Goal: Task Accomplishment & Management: Use online tool/utility

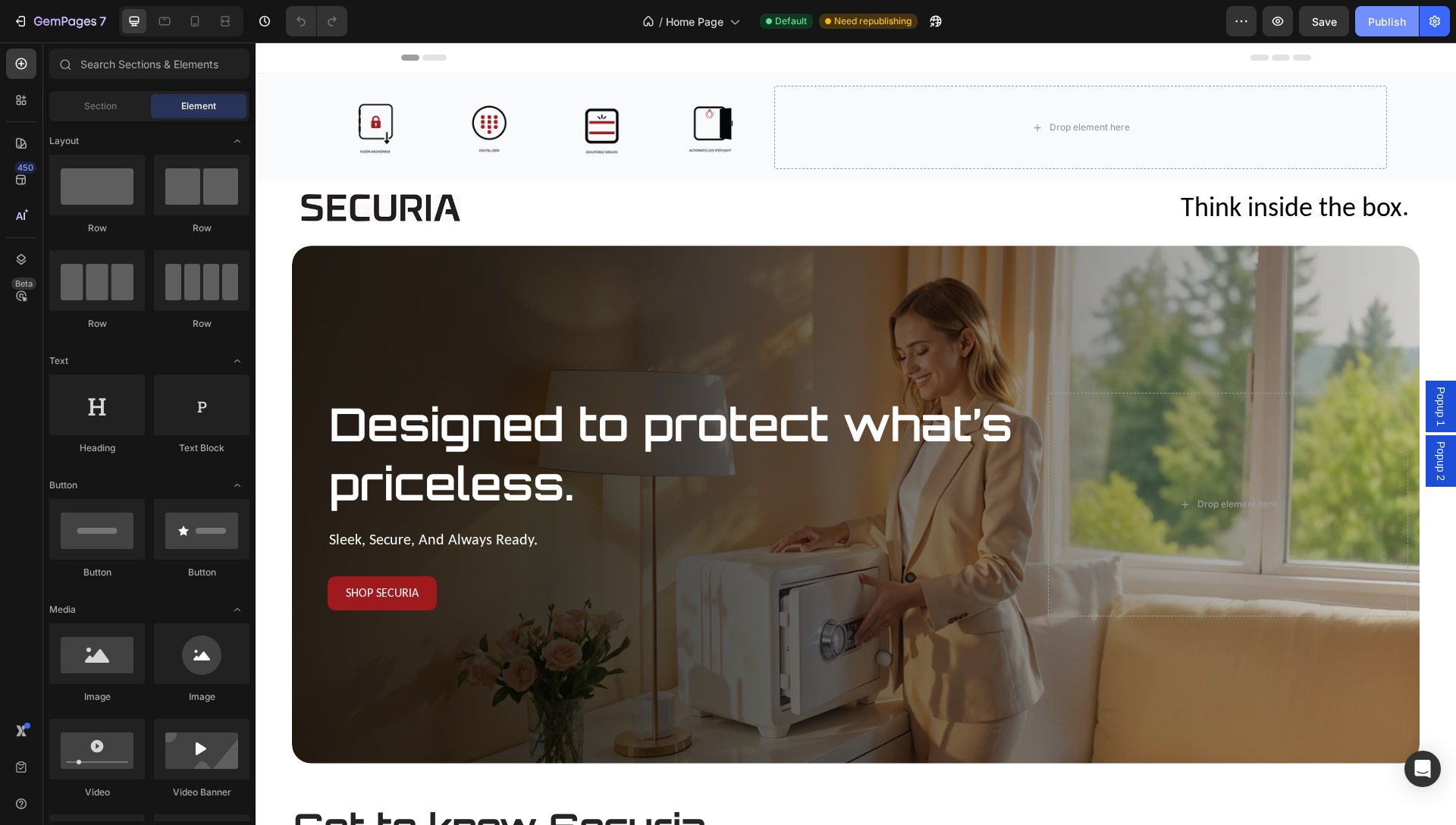
click at [1395, 18] on div "Publish" at bounding box center [1386, 21] width 38 height 16
click at [1097, 23] on div "/ Home Page Default Need republishing" at bounding box center [793, 21] width 867 height 30
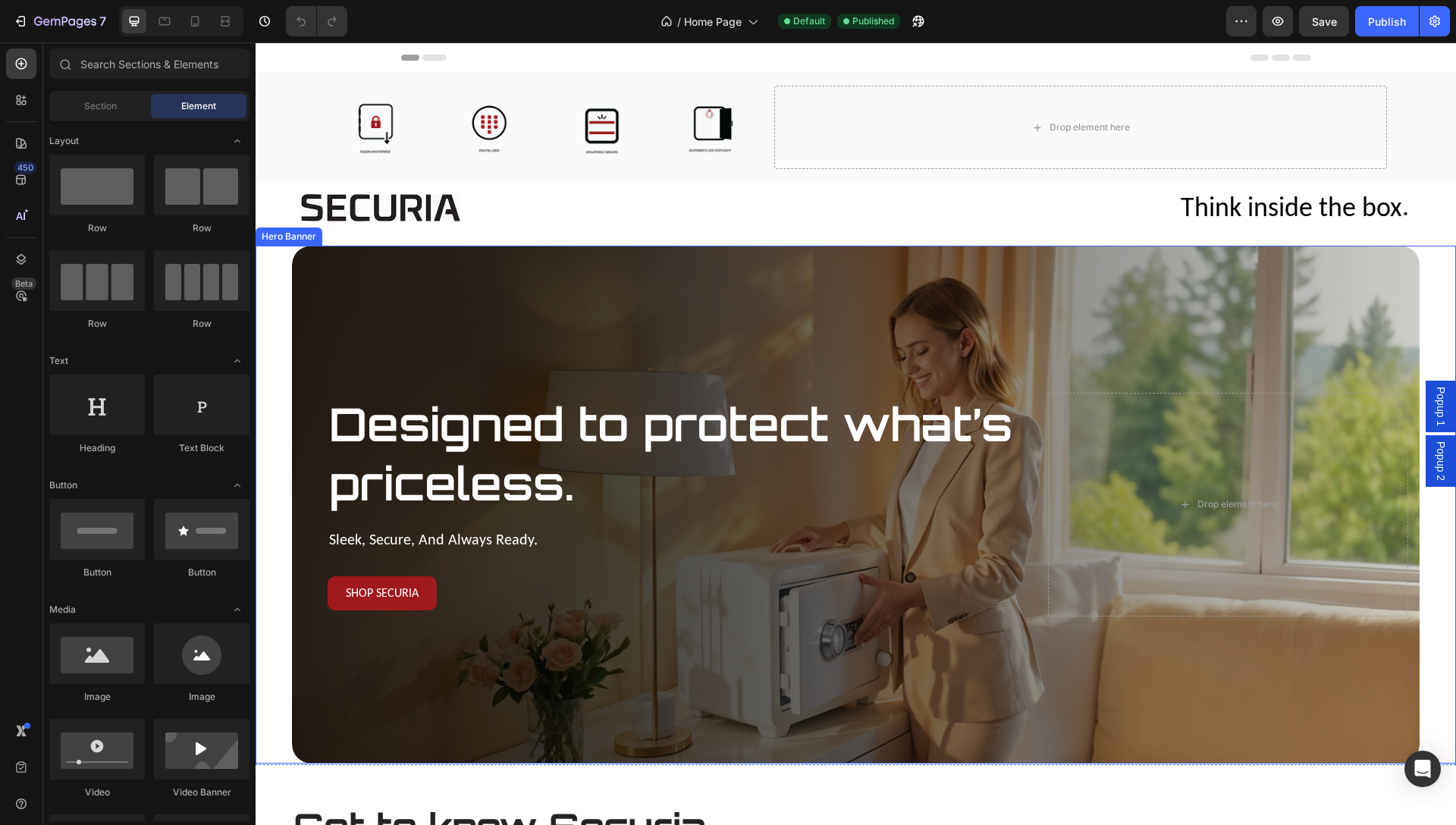
click at [883, 271] on div "Overlay" at bounding box center [855, 504] width 1127 height 518
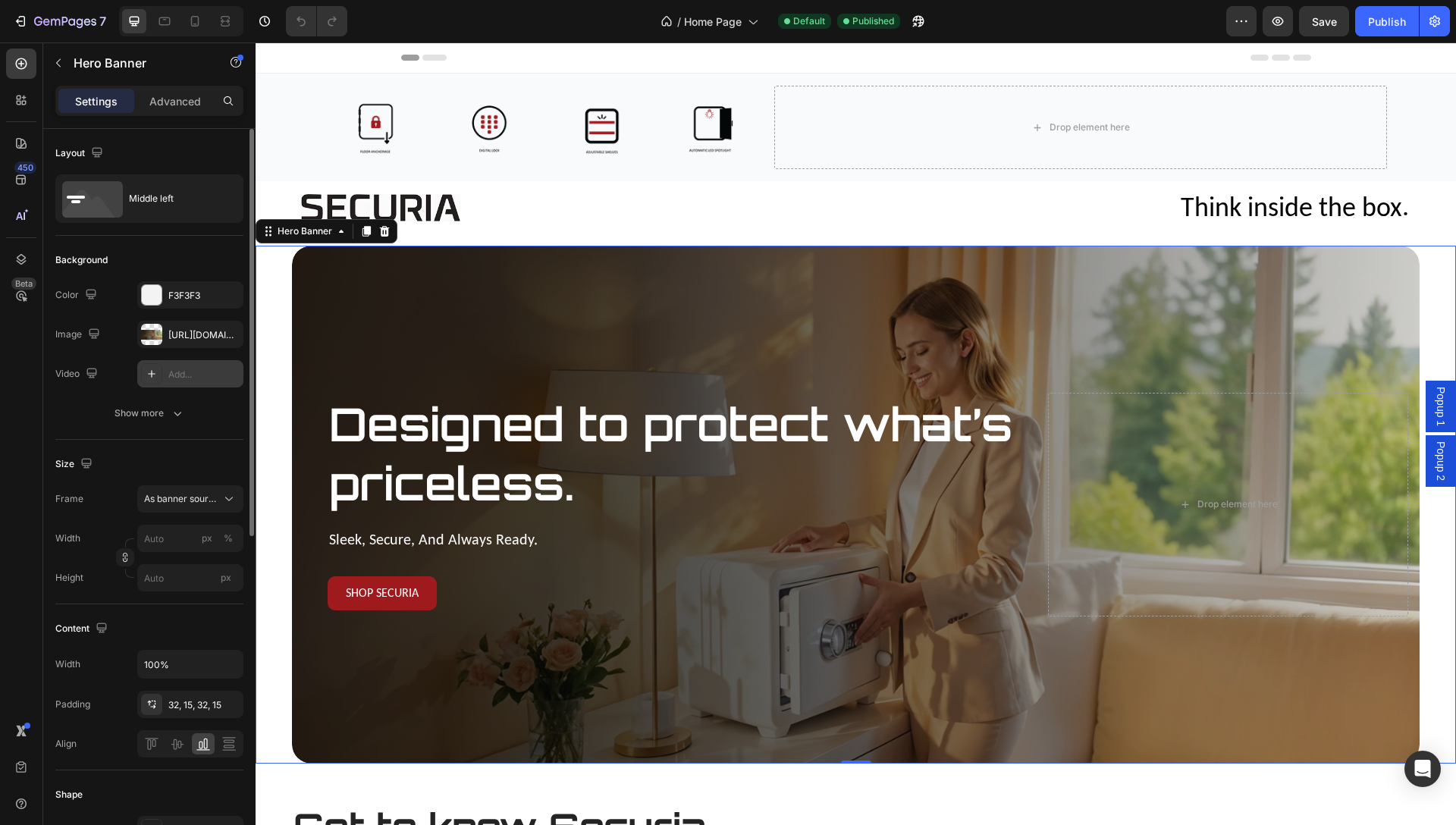
click at [177, 376] on div "Add..." at bounding box center [203, 375] width 71 height 13
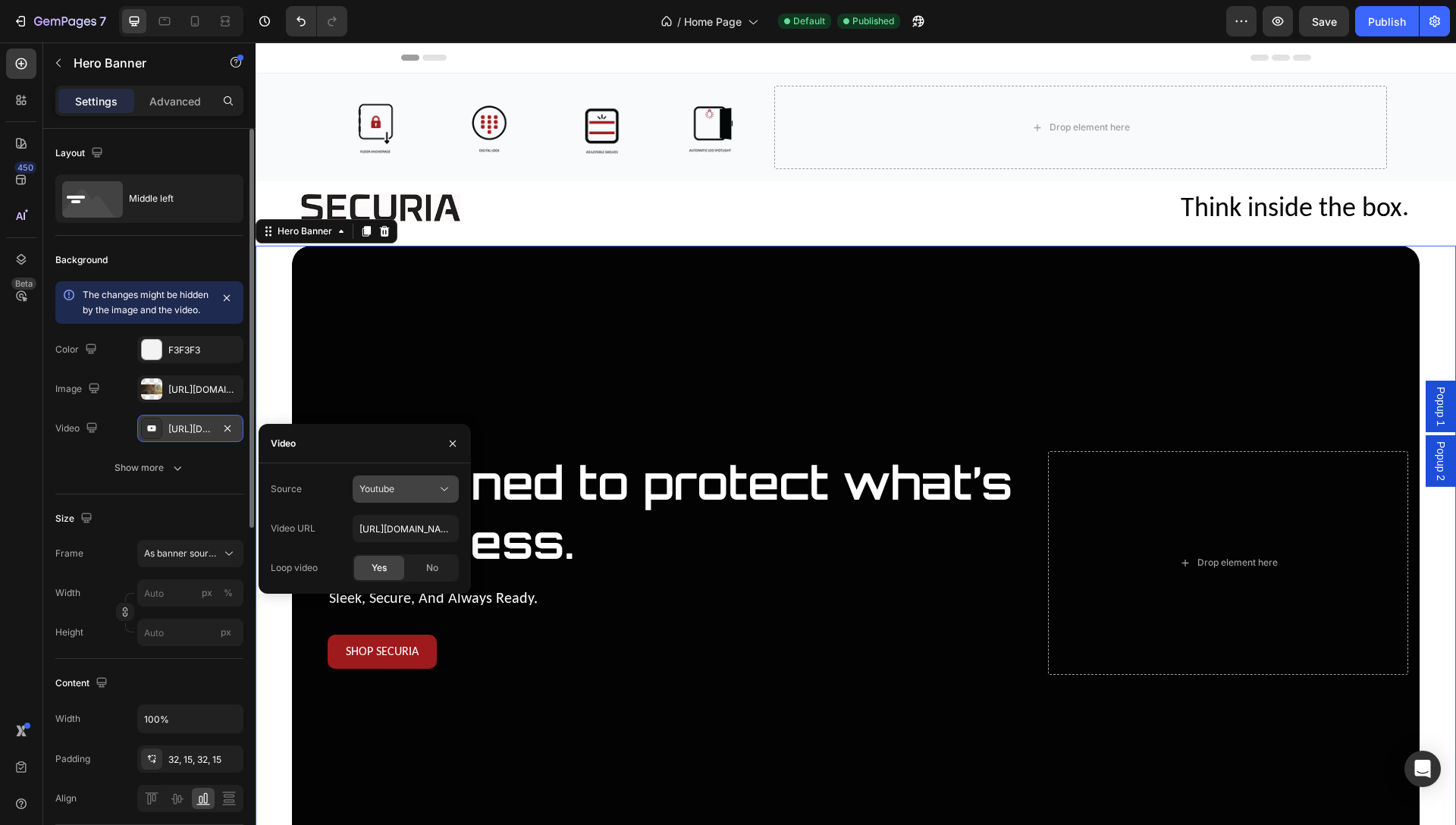
click at [434, 483] on div "Youtube" at bounding box center [398, 489] width 77 height 13
click at [397, 521] on span "Video hosting" at bounding box center [388, 526] width 58 height 13
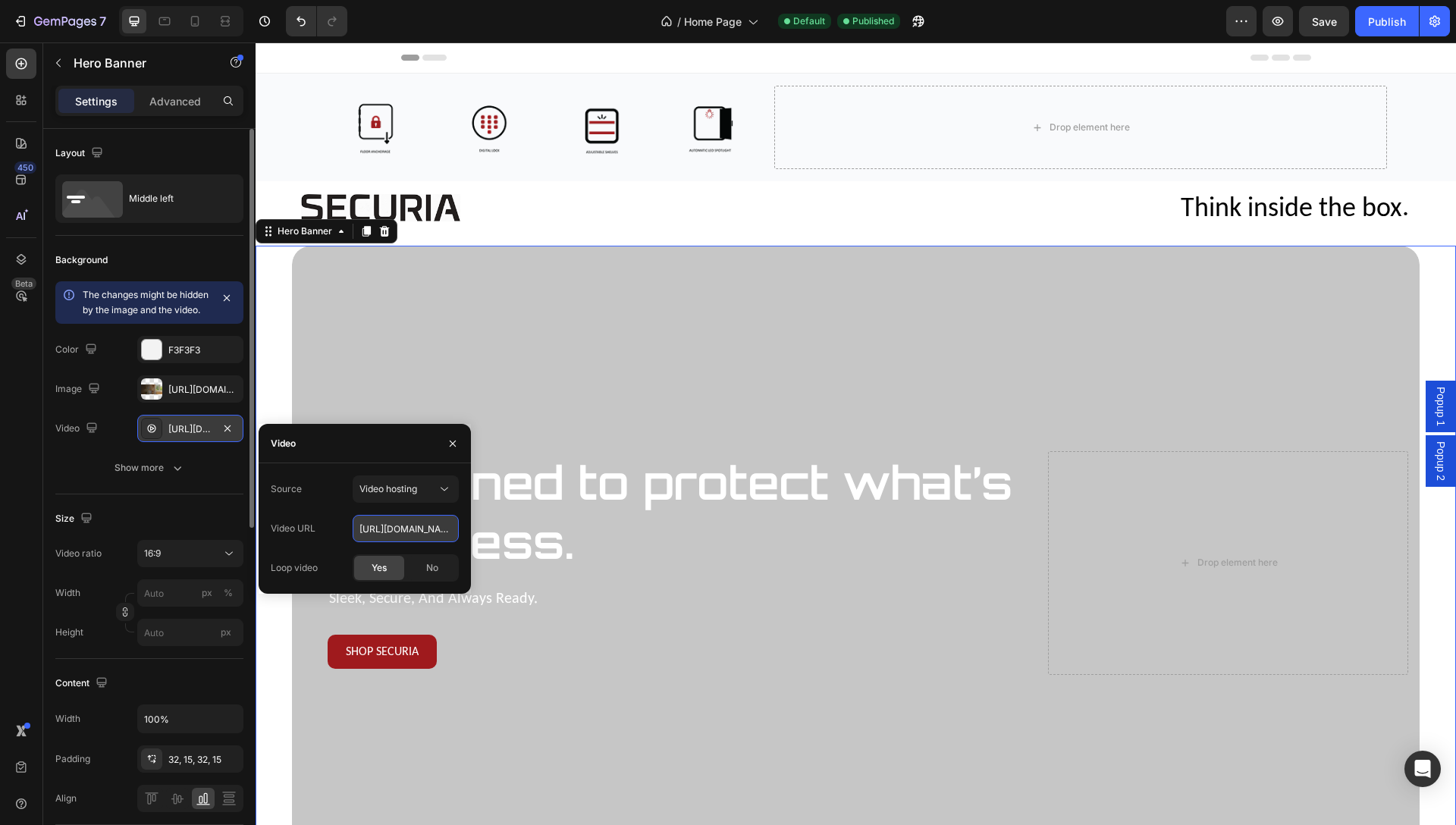
click at [400, 531] on input "[URL][DOMAIN_NAME]" at bounding box center [406, 528] width 106 height 27
paste input "[DOMAIN_NAME][URL]"
type input "[URL][DOMAIN_NAME]"
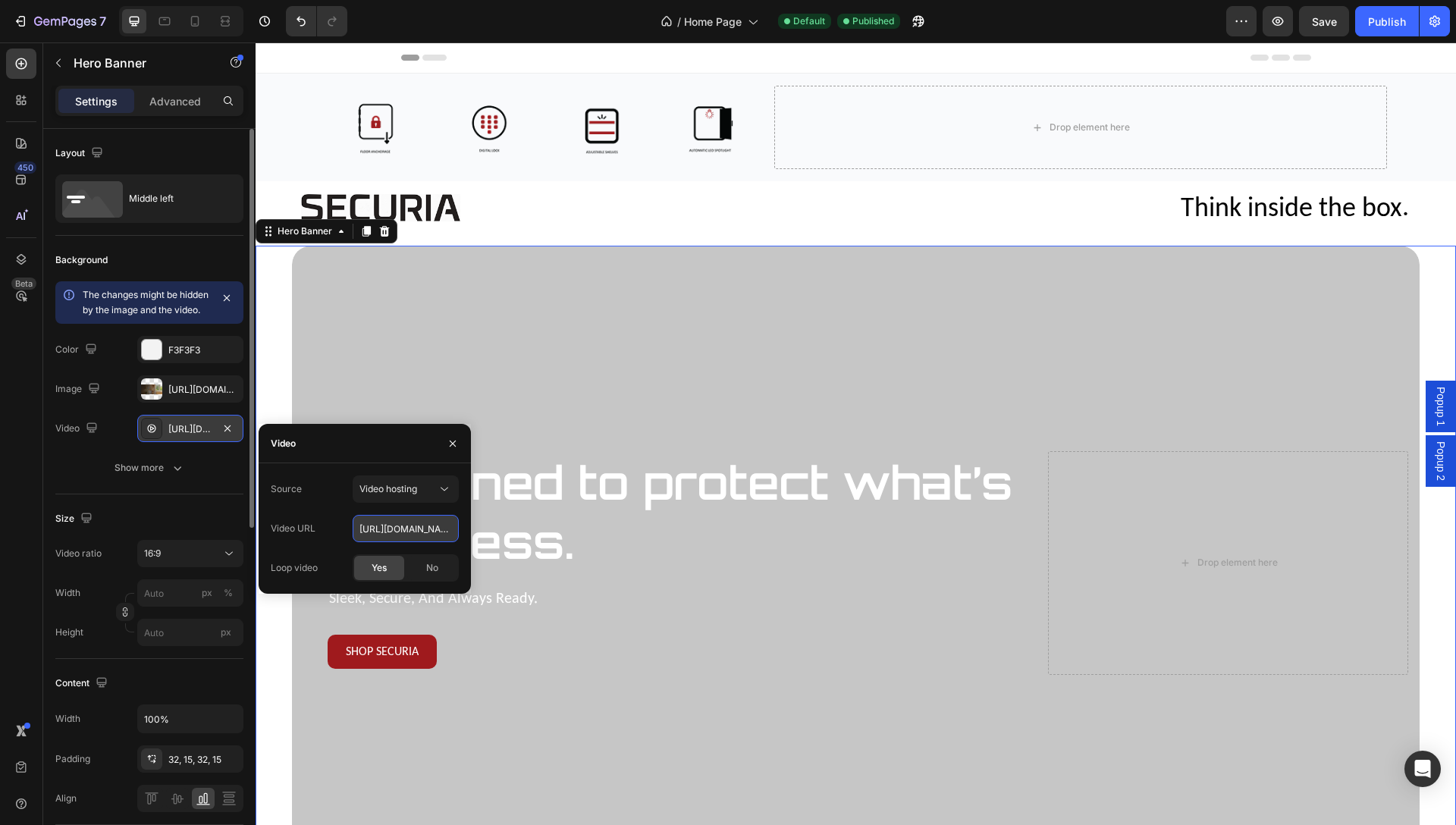
scroll to position [0, 261]
click at [273, 363] on div "Designed to protect what’s priceless. Text Block sleek, secure, and always read…" at bounding box center [855, 582] width 1201 height 675
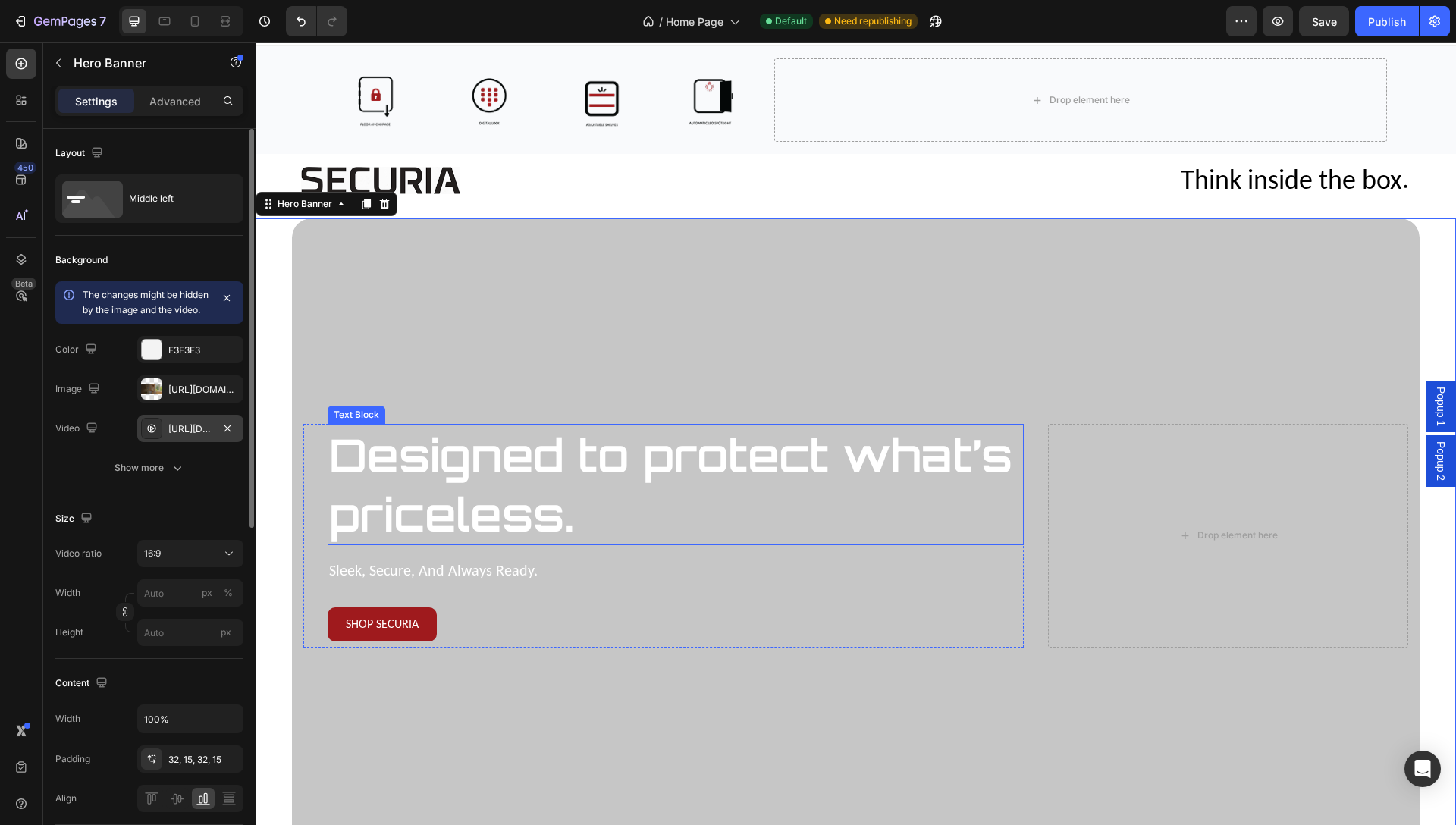
scroll to position [0, 0]
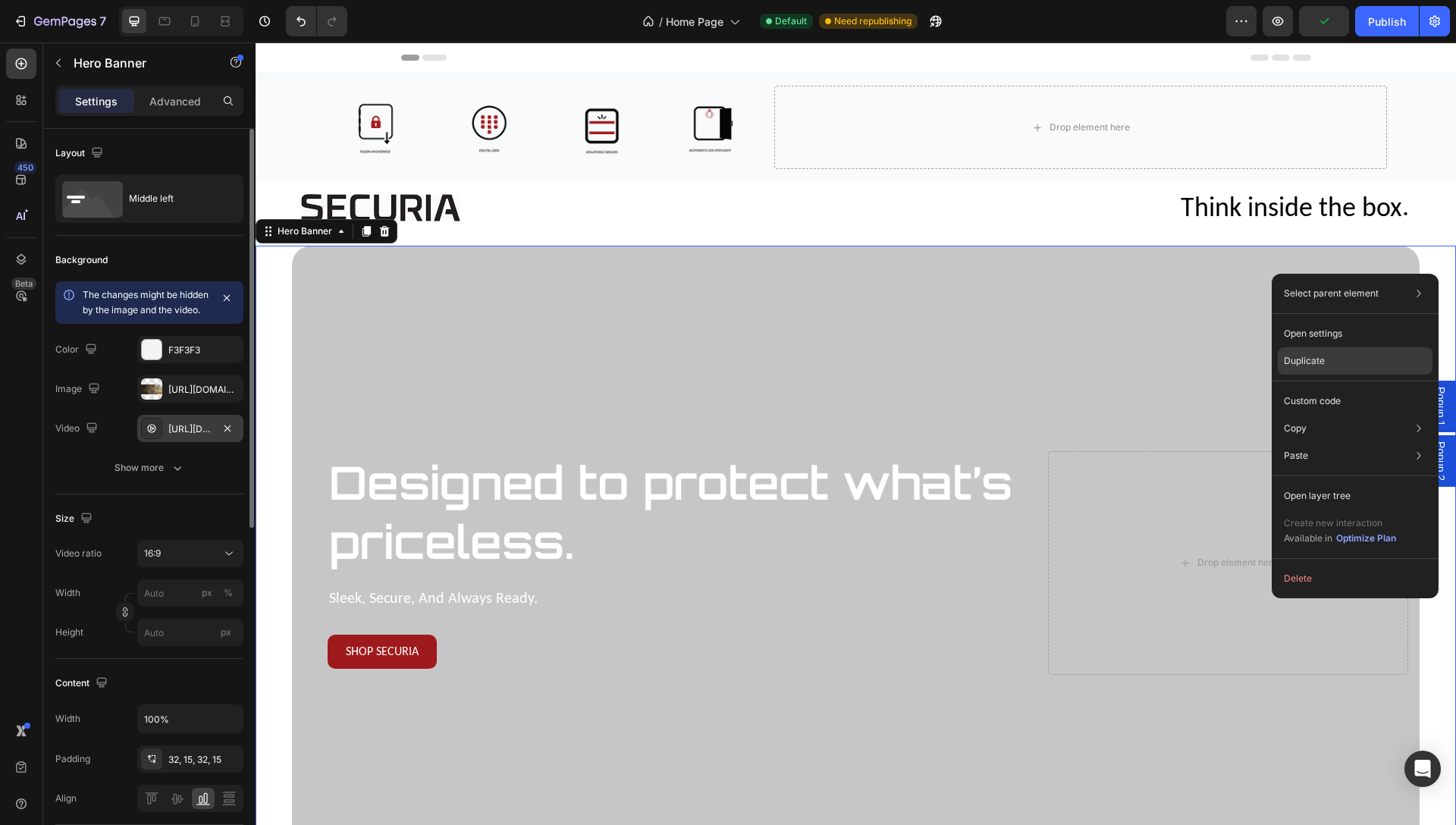
click at [1332, 387] on div "Duplicate" at bounding box center [1355, 401] width 155 height 27
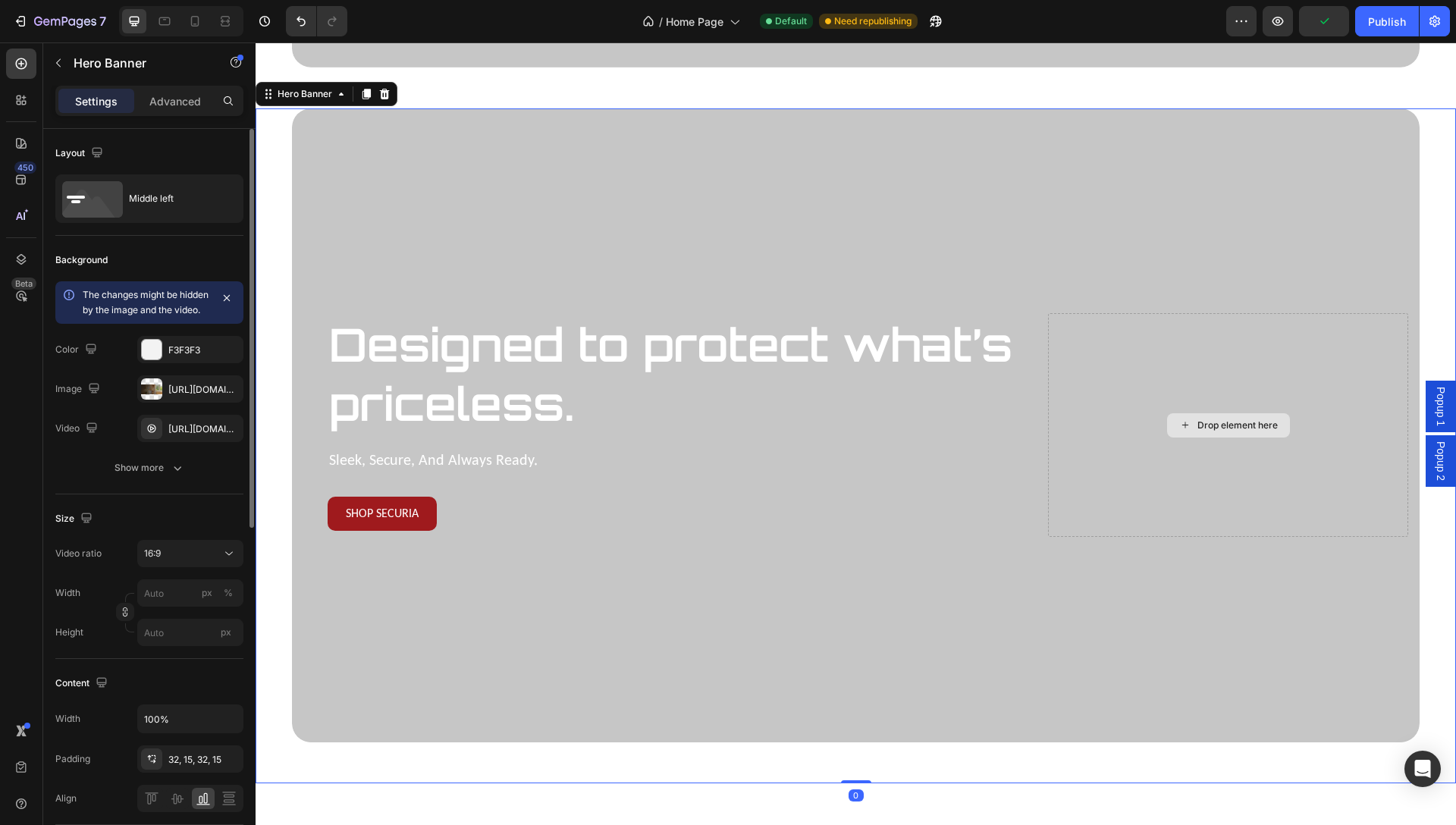
scroll to position [831, 0]
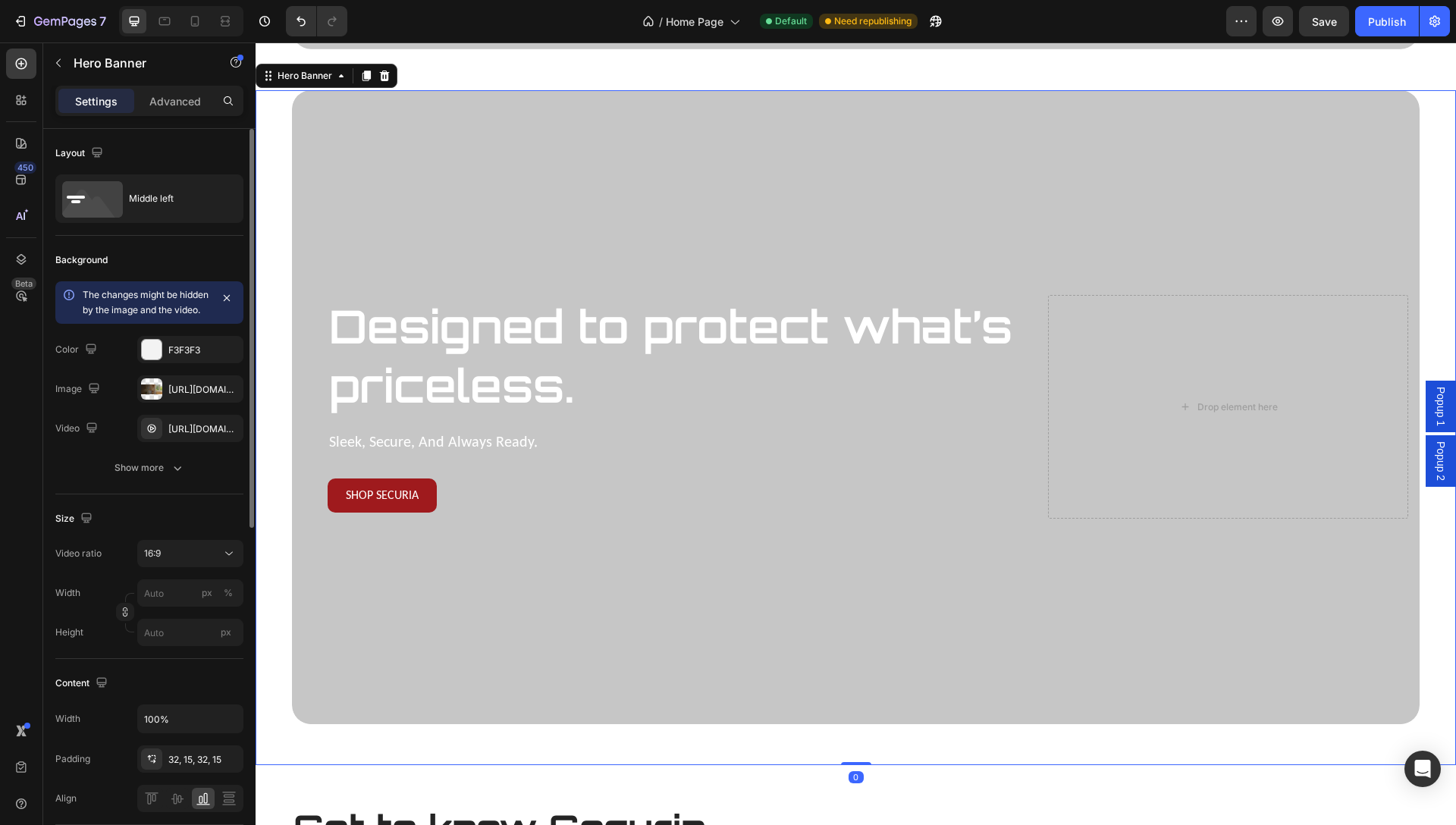
click at [1436, 153] on div "Designed to protect what’s priceless. Text Block sleek, secure, and always read…" at bounding box center [855, 427] width 1201 height 675
click at [183, 100] on p "Advanced" at bounding box center [175, 101] width 51 height 16
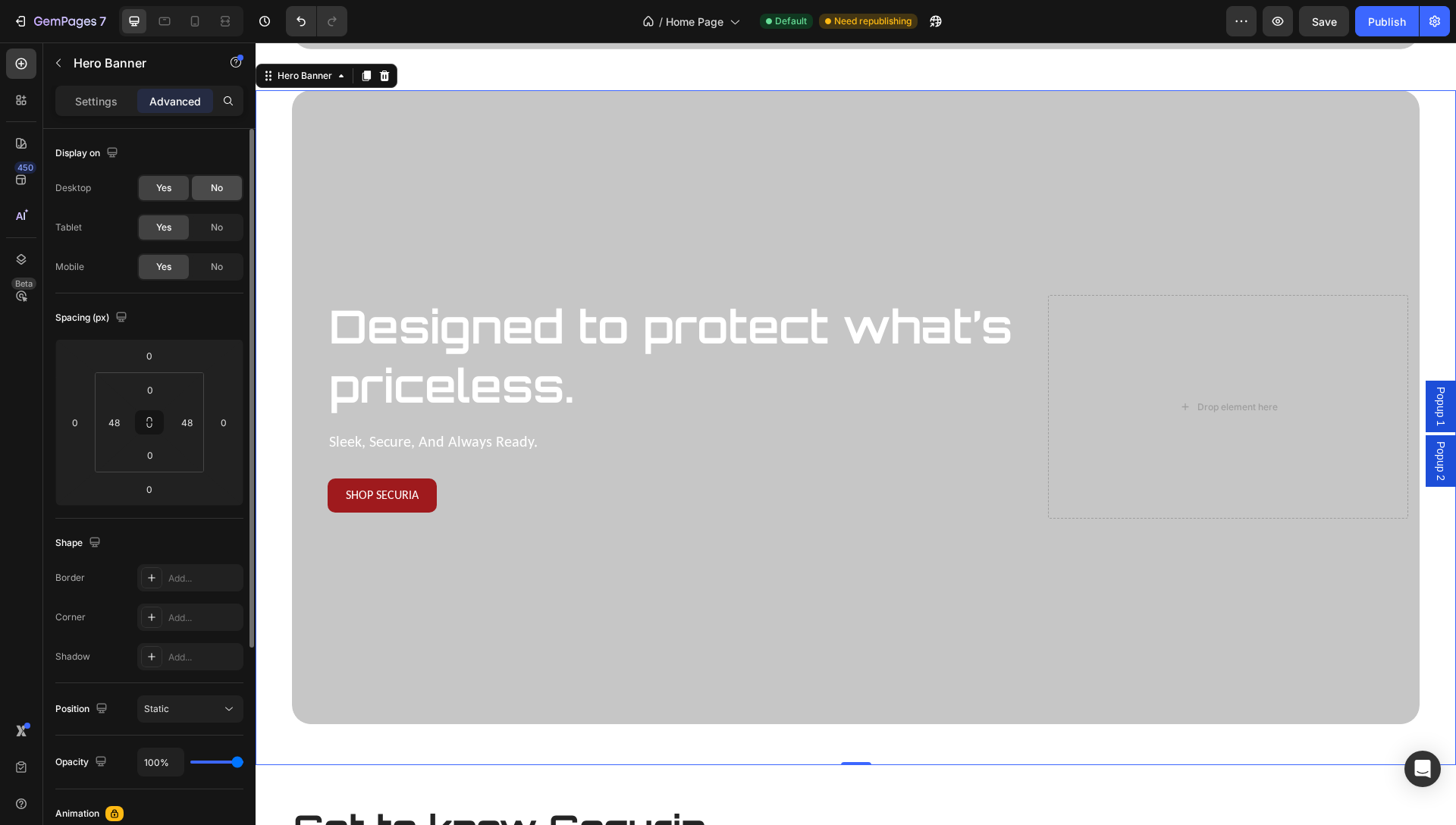
click at [210, 196] on div "No" at bounding box center [217, 187] width 50 height 24
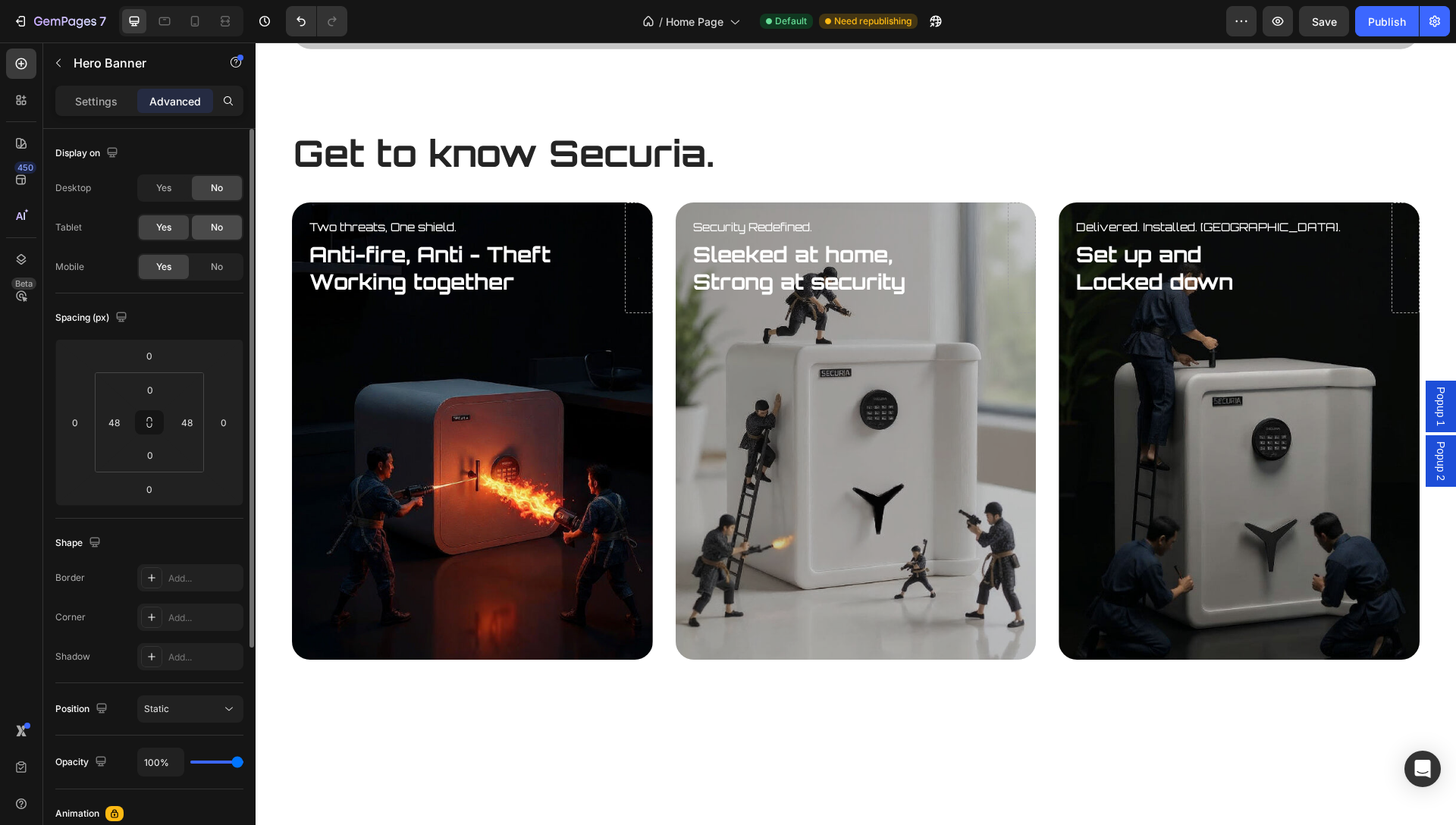
click at [212, 229] on span "No" at bounding box center [217, 228] width 12 height 13
click at [219, 271] on span "No" at bounding box center [217, 267] width 12 height 13
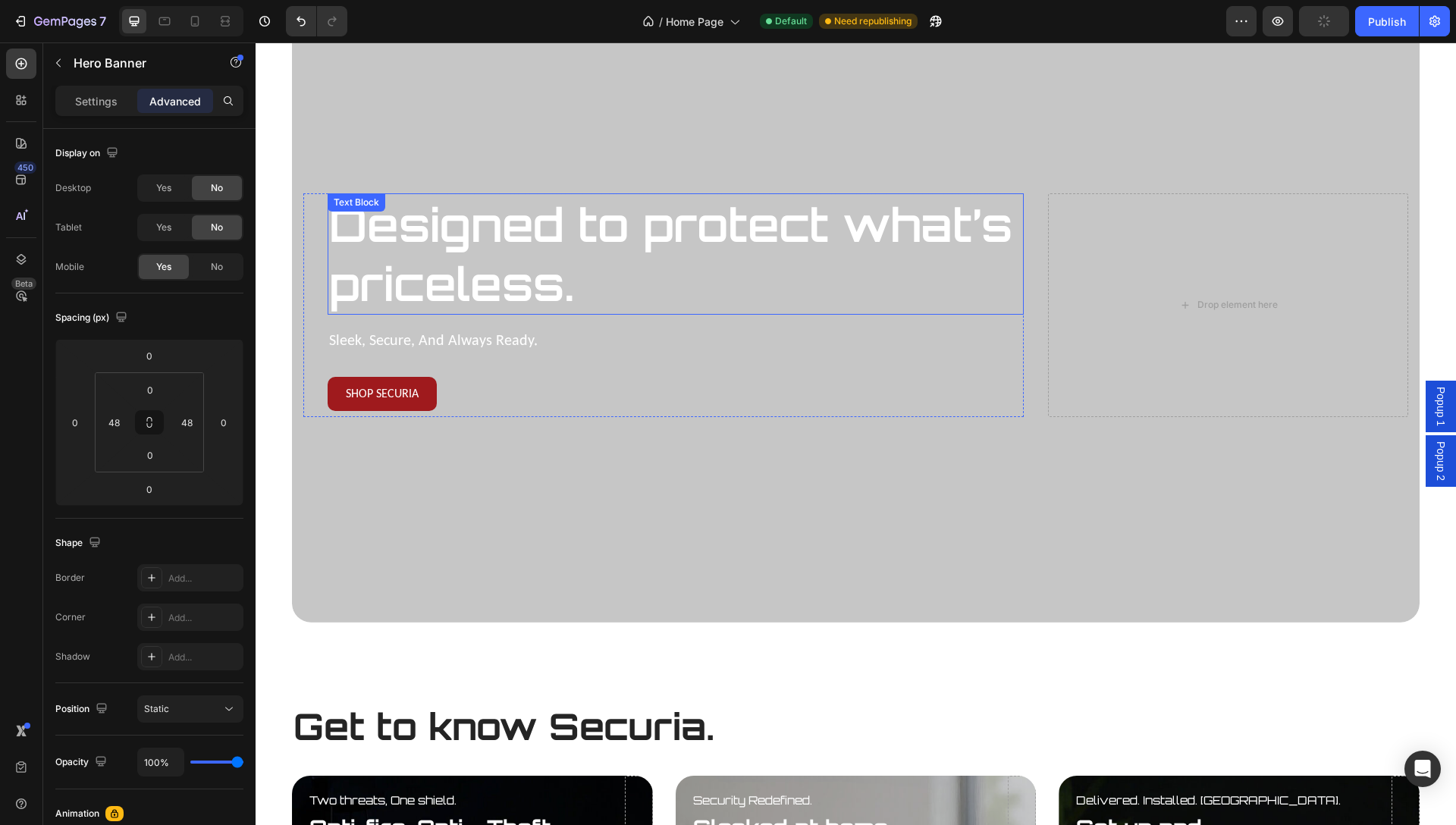
scroll to position [241, 0]
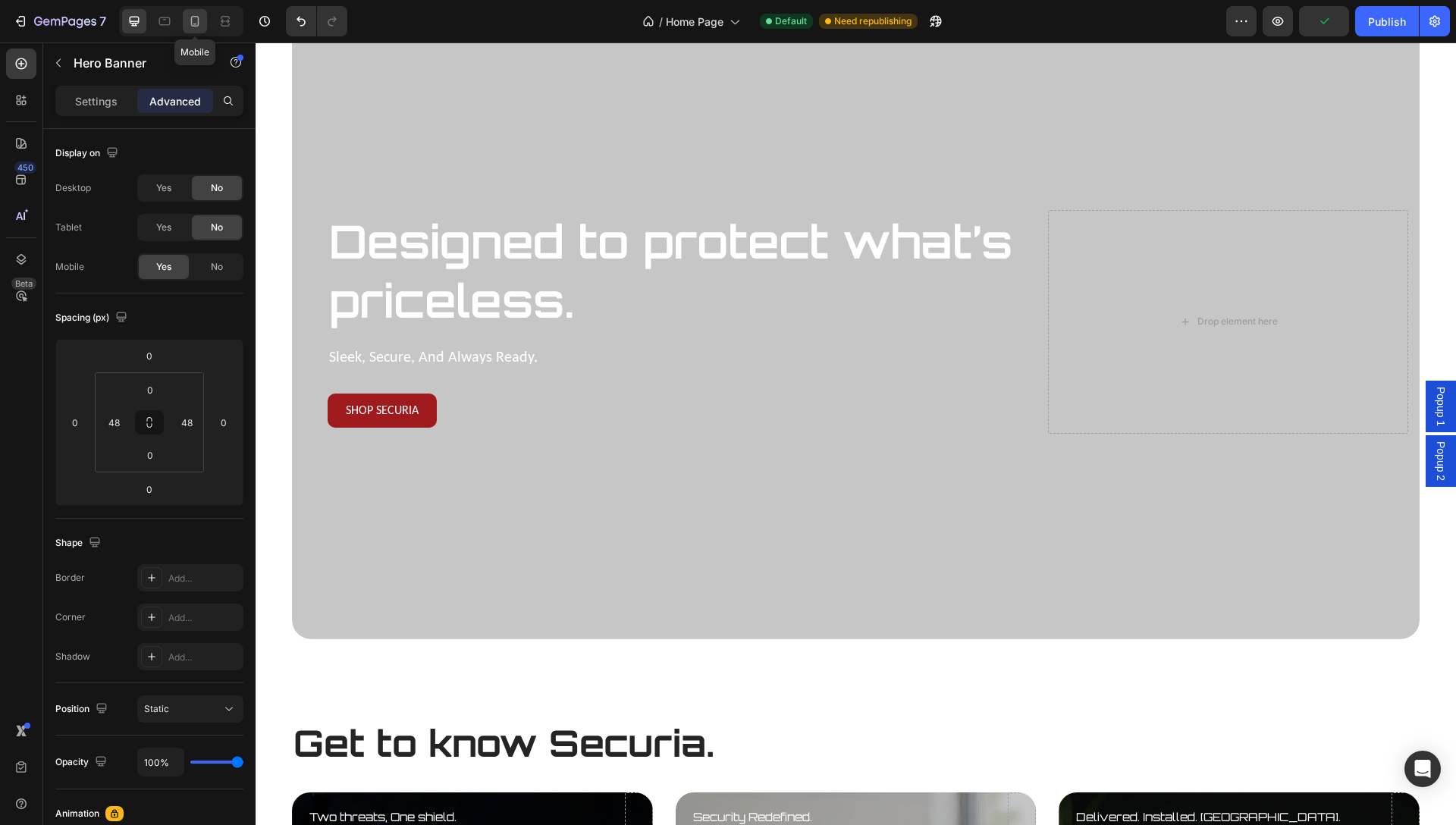
click at [190, 18] on icon at bounding box center [195, 21] width 15 height 15
type input "Auto"
type input "0"
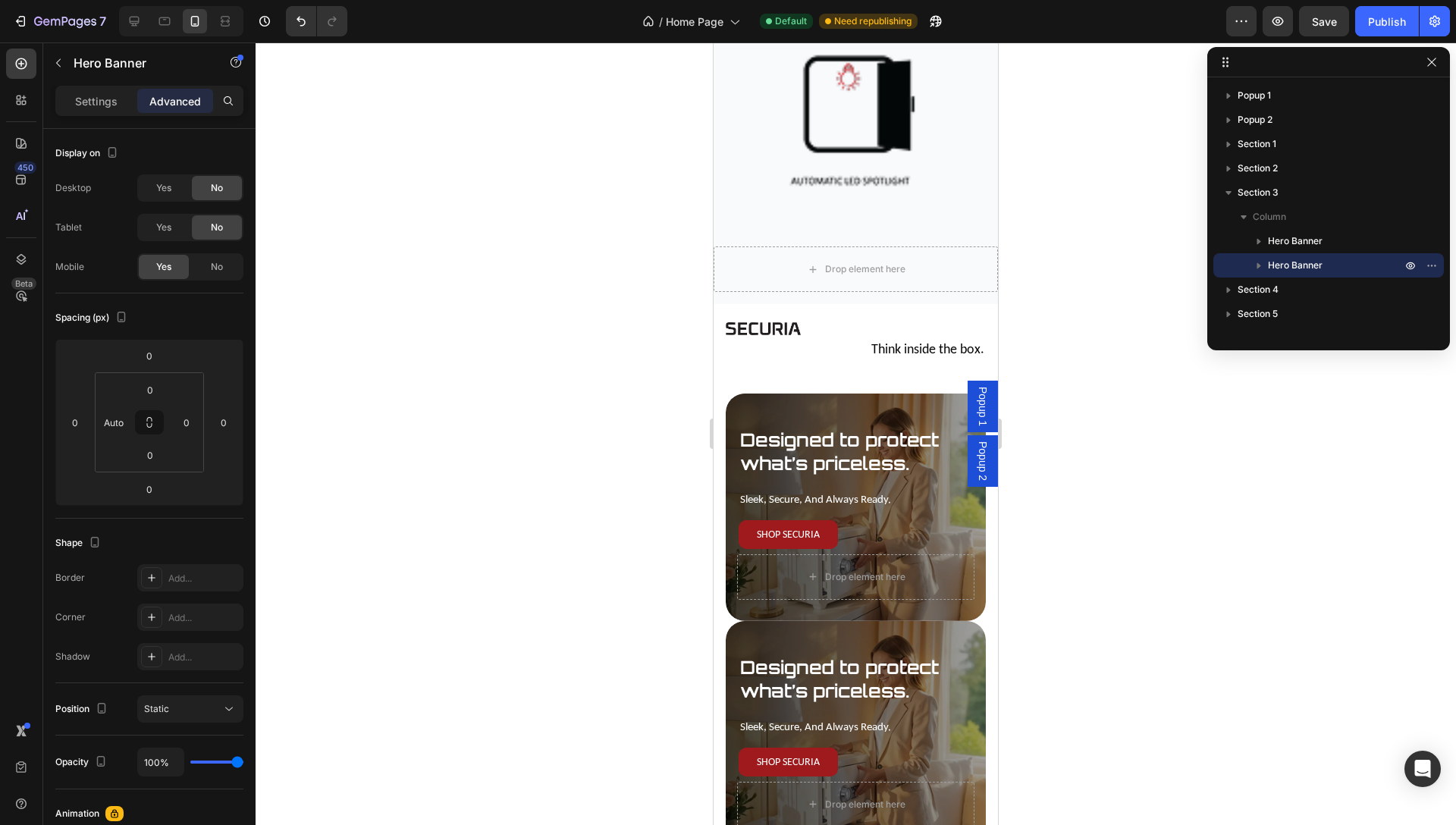
scroll to position [900, 0]
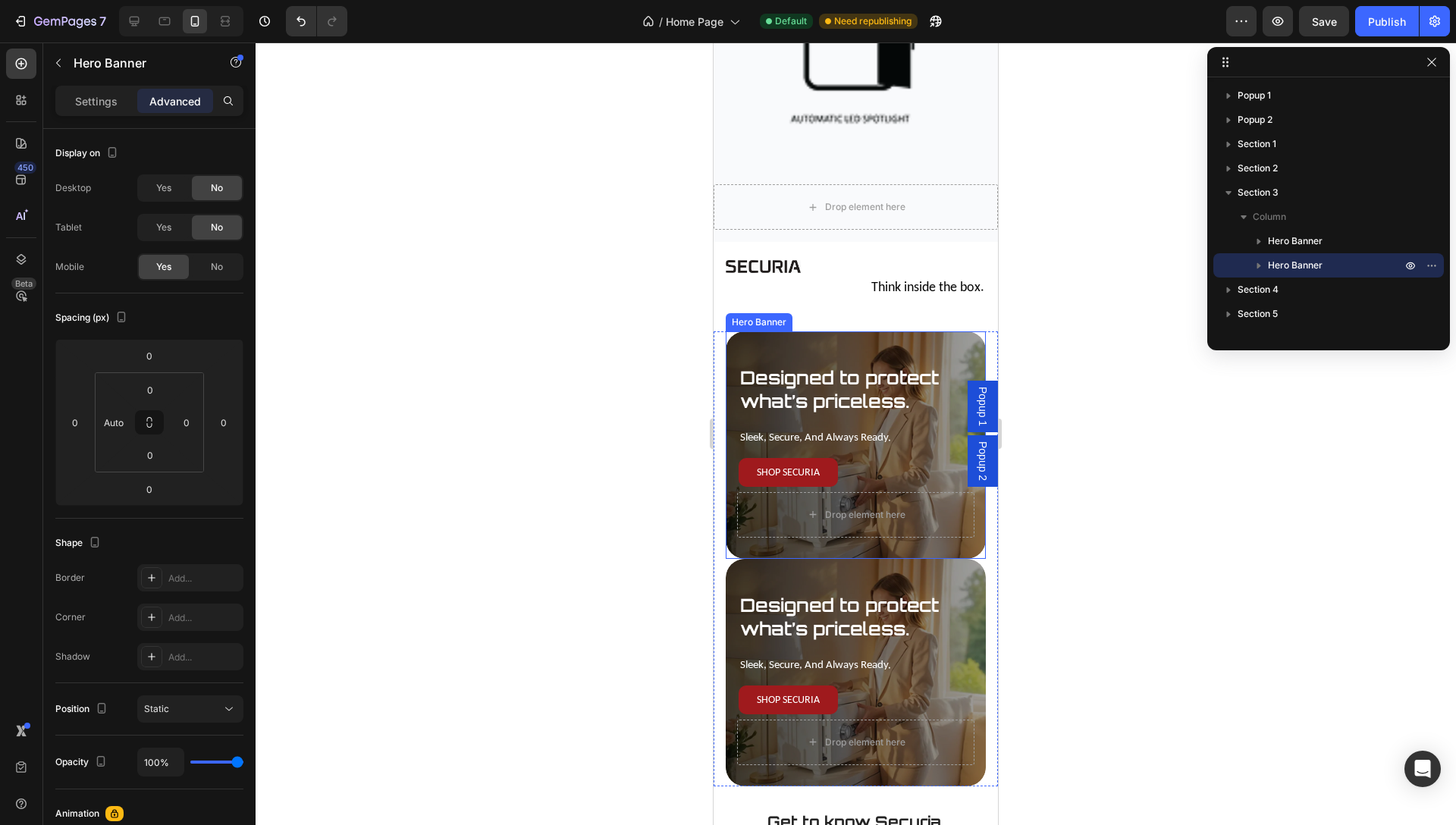
click at [954, 349] on div "Designed to protect what’s priceless. Text Block sleek, secure, and always read…" at bounding box center [856, 451] width 260 height 215
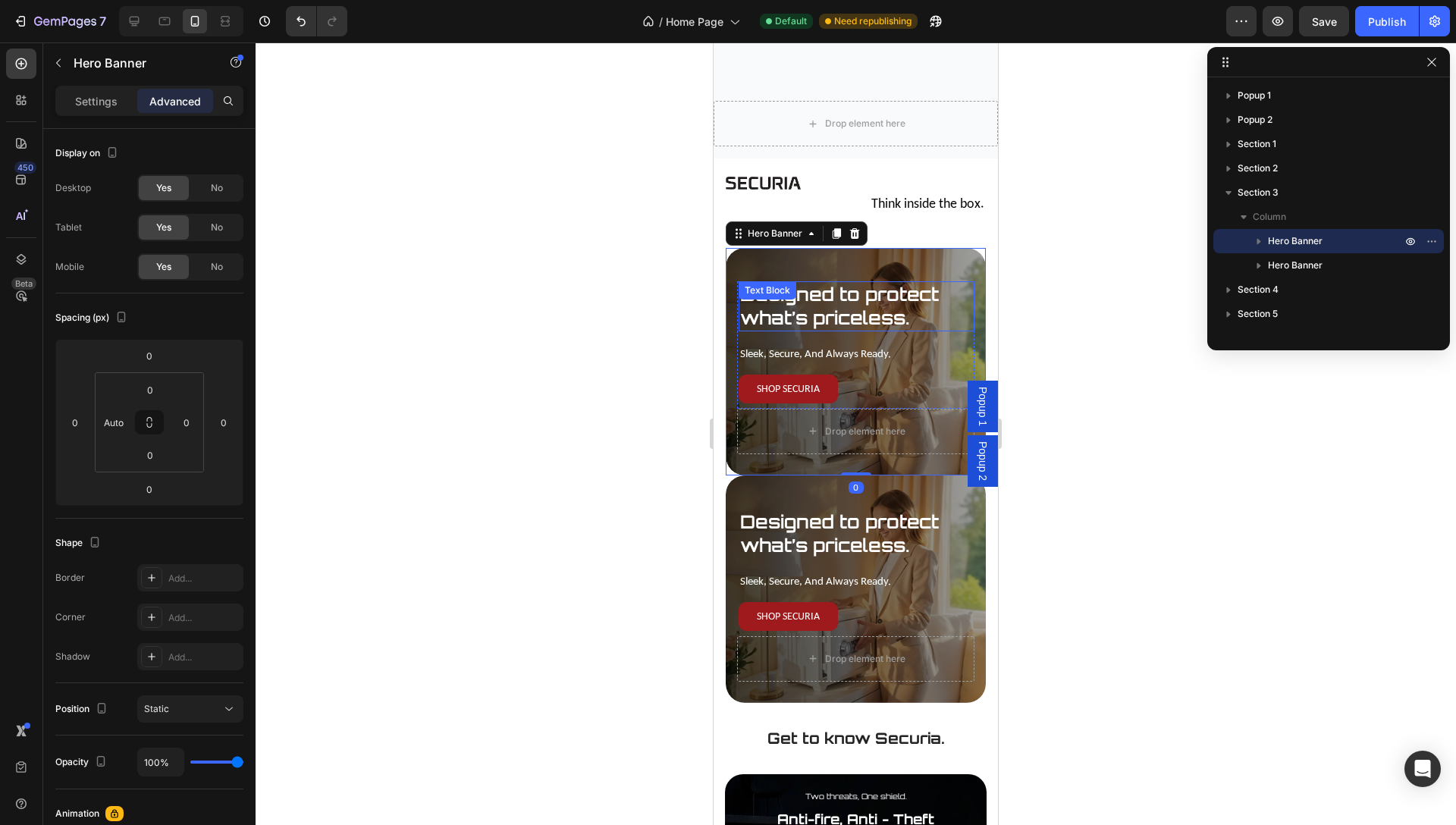
scroll to position [985, 0]
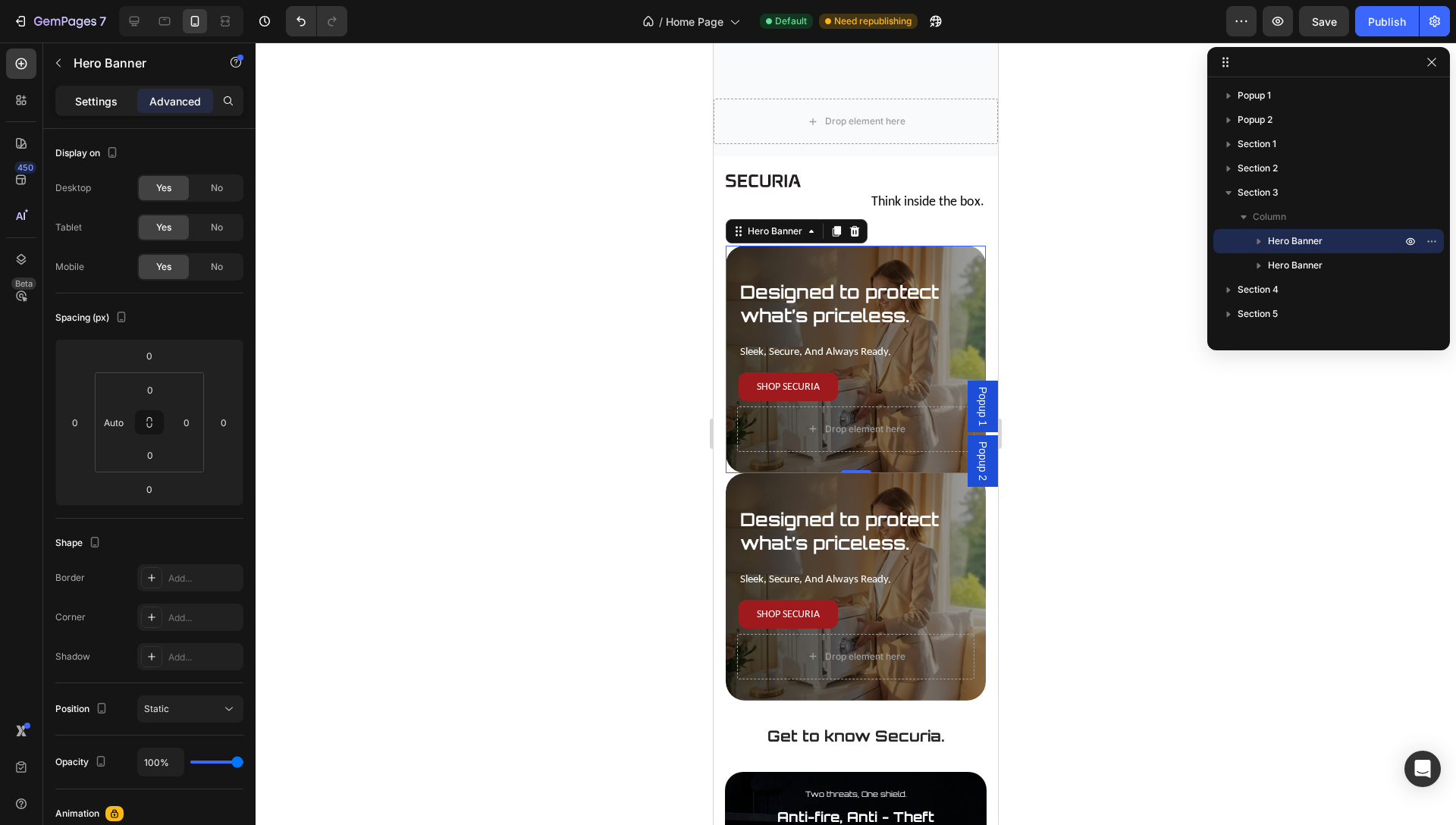
click at [102, 93] on p "Settings" at bounding box center [96, 101] width 43 height 16
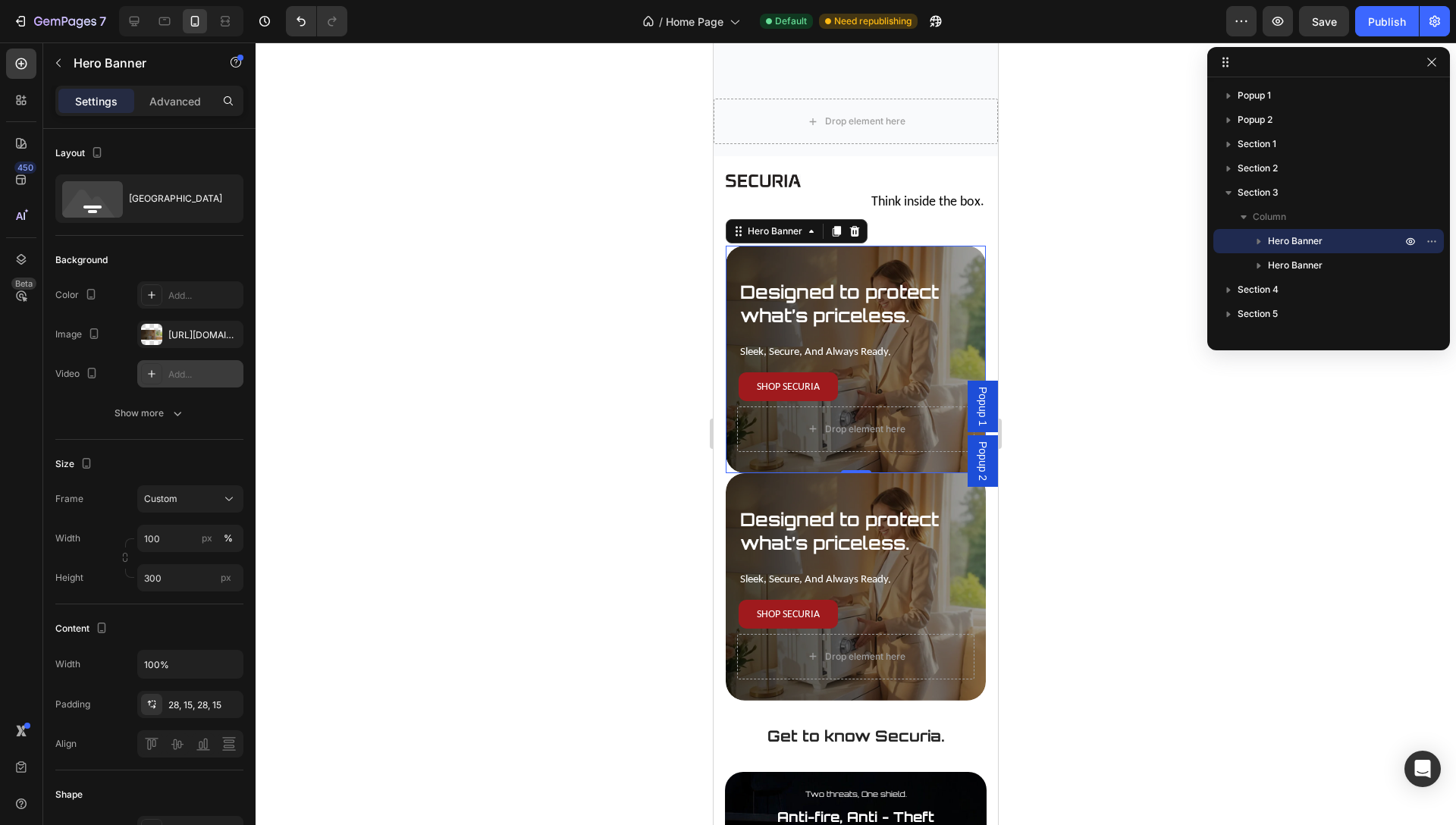
click at [192, 365] on div "Add..." at bounding box center [190, 374] width 106 height 27
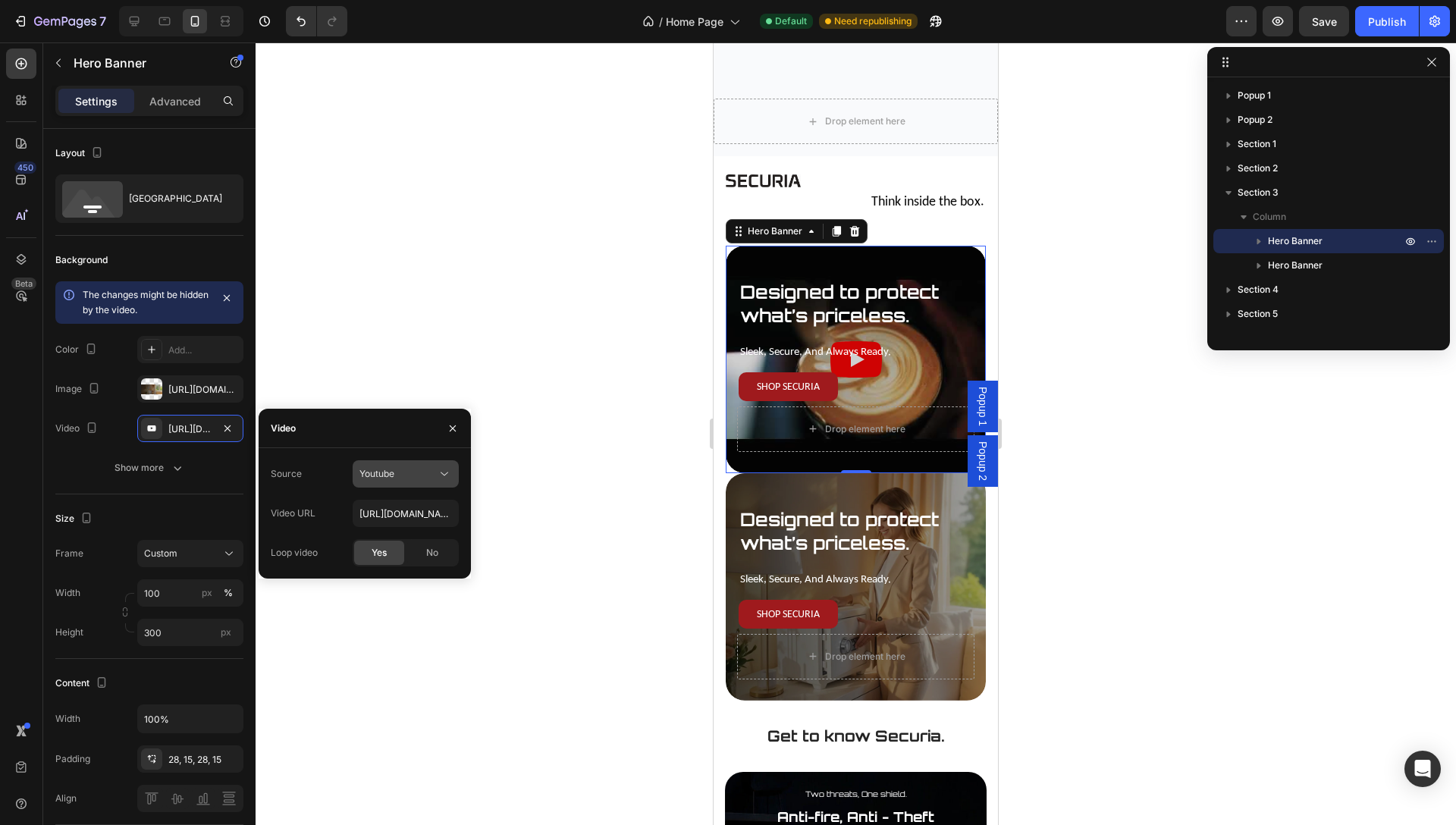
click at [423, 476] on div "Youtube" at bounding box center [398, 474] width 77 height 13
click at [397, 522] on div "Video hosting" at bounding box center [391, 511] width 124 height 29
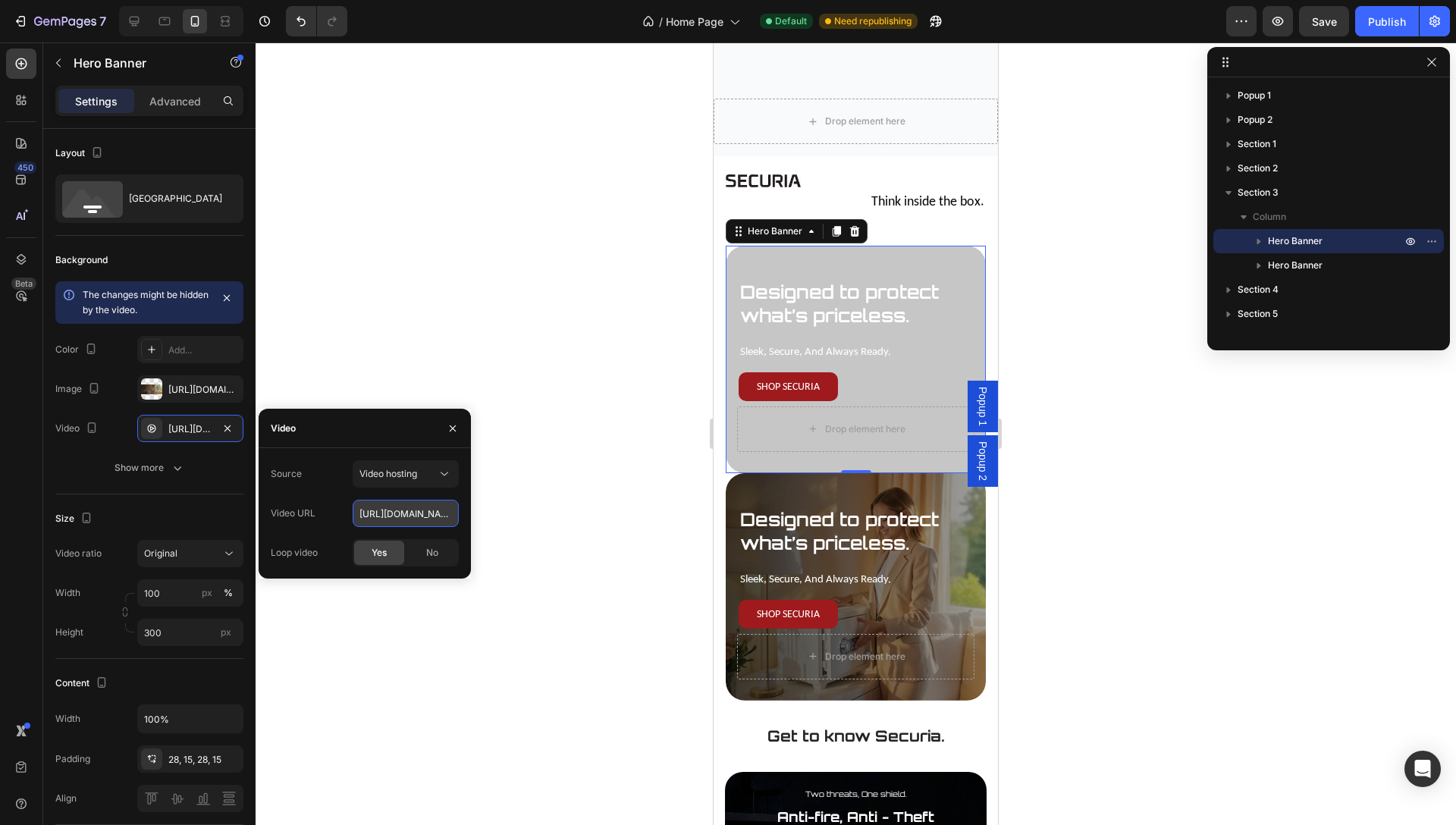
click at [397, 512] on input "[URL][DOMAIN_NAME]" at bounding box center [406, 513] width 106 height 27
paste input "3db5b5e2ebef4694891d854f3e648314"
type input "[URL][DOMAIN_NAME]"
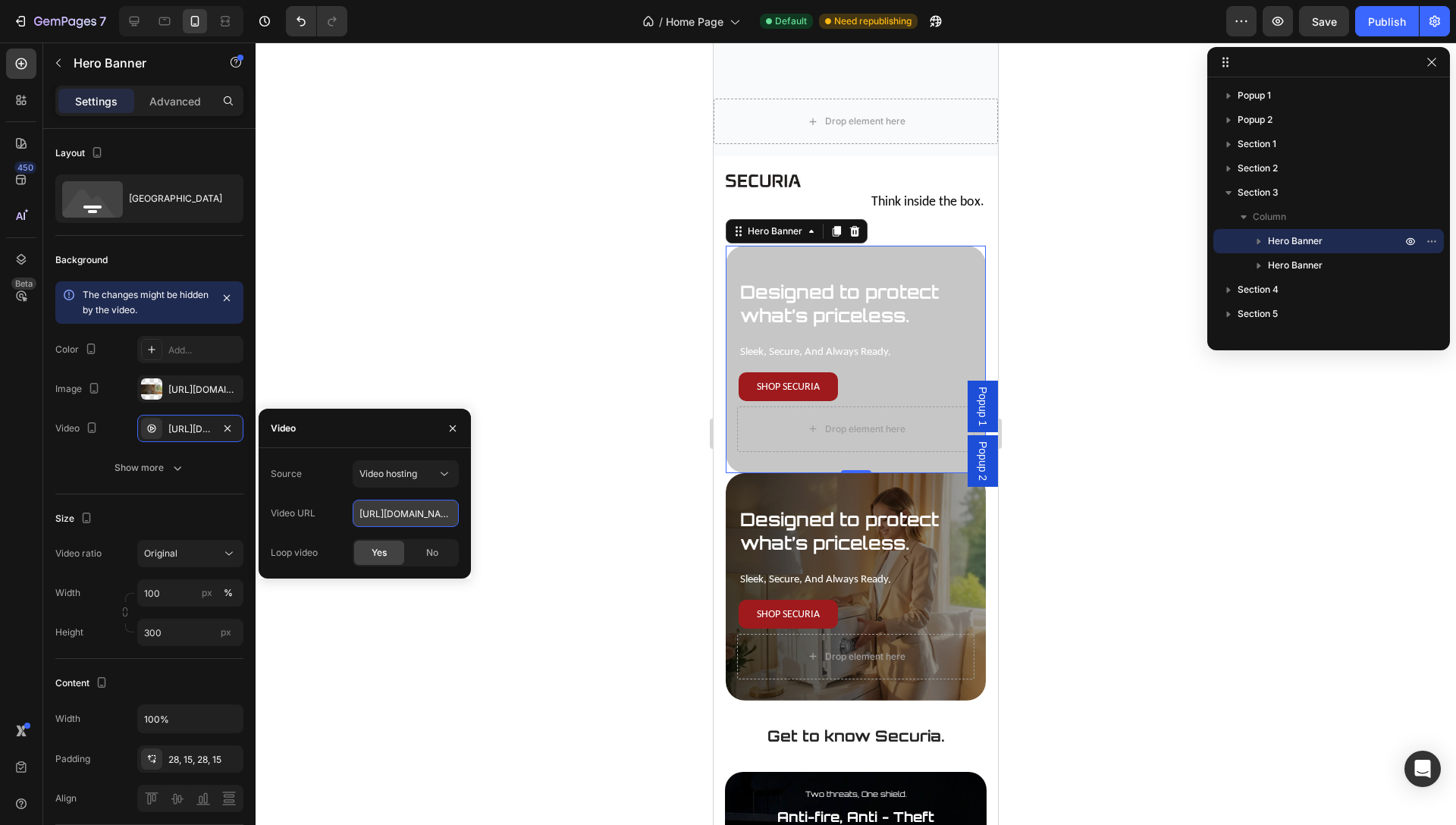
scroll to position [0, 261]
click at [417, 365] on div at bounding box center [855, 434] width 1201 height 782
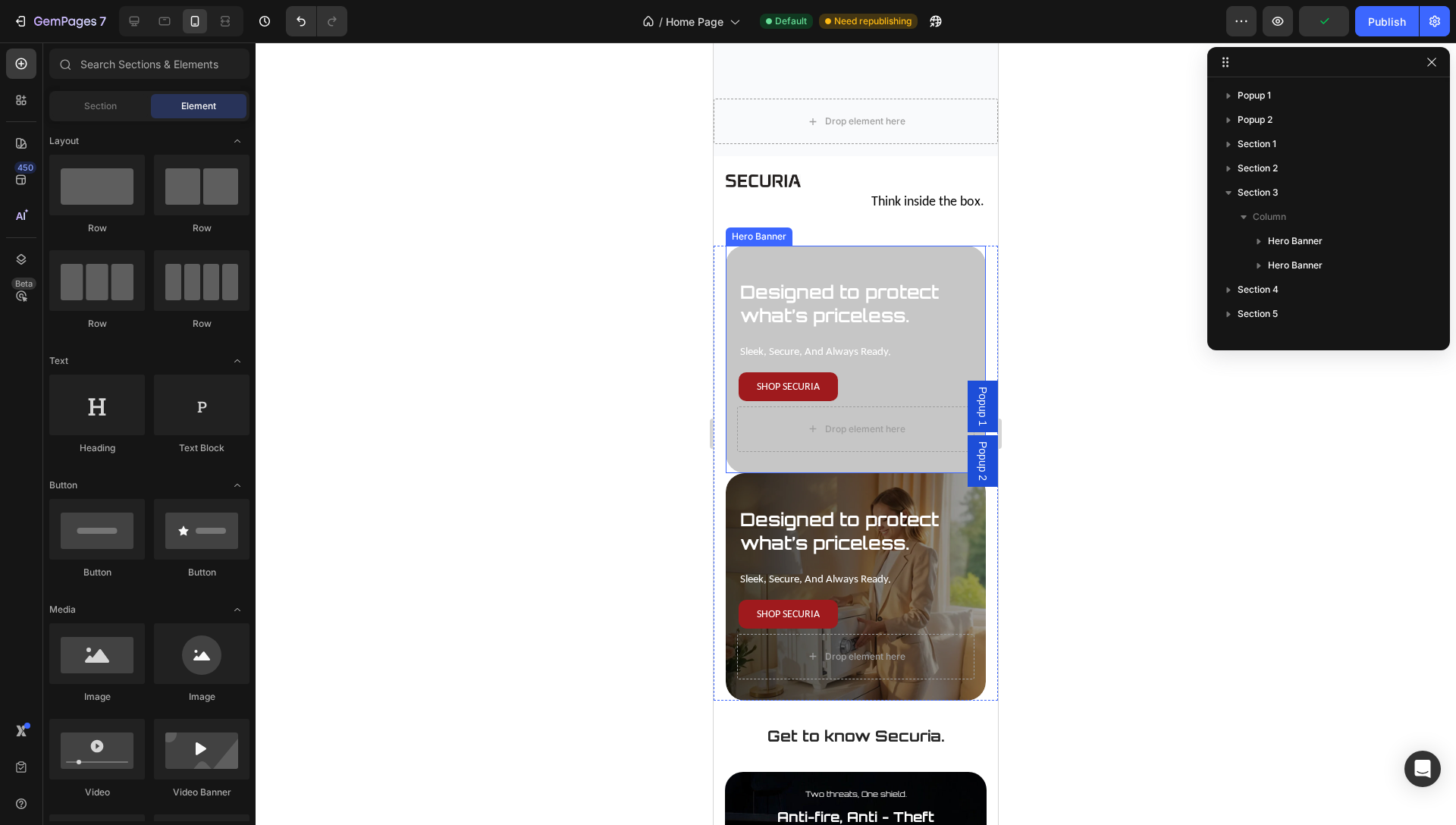
click at [800, 263] on div "Designed to protect what’s priceless. Text Block sleek, secure, and always read…" at bounding box center [856, 365] width 260 height 215
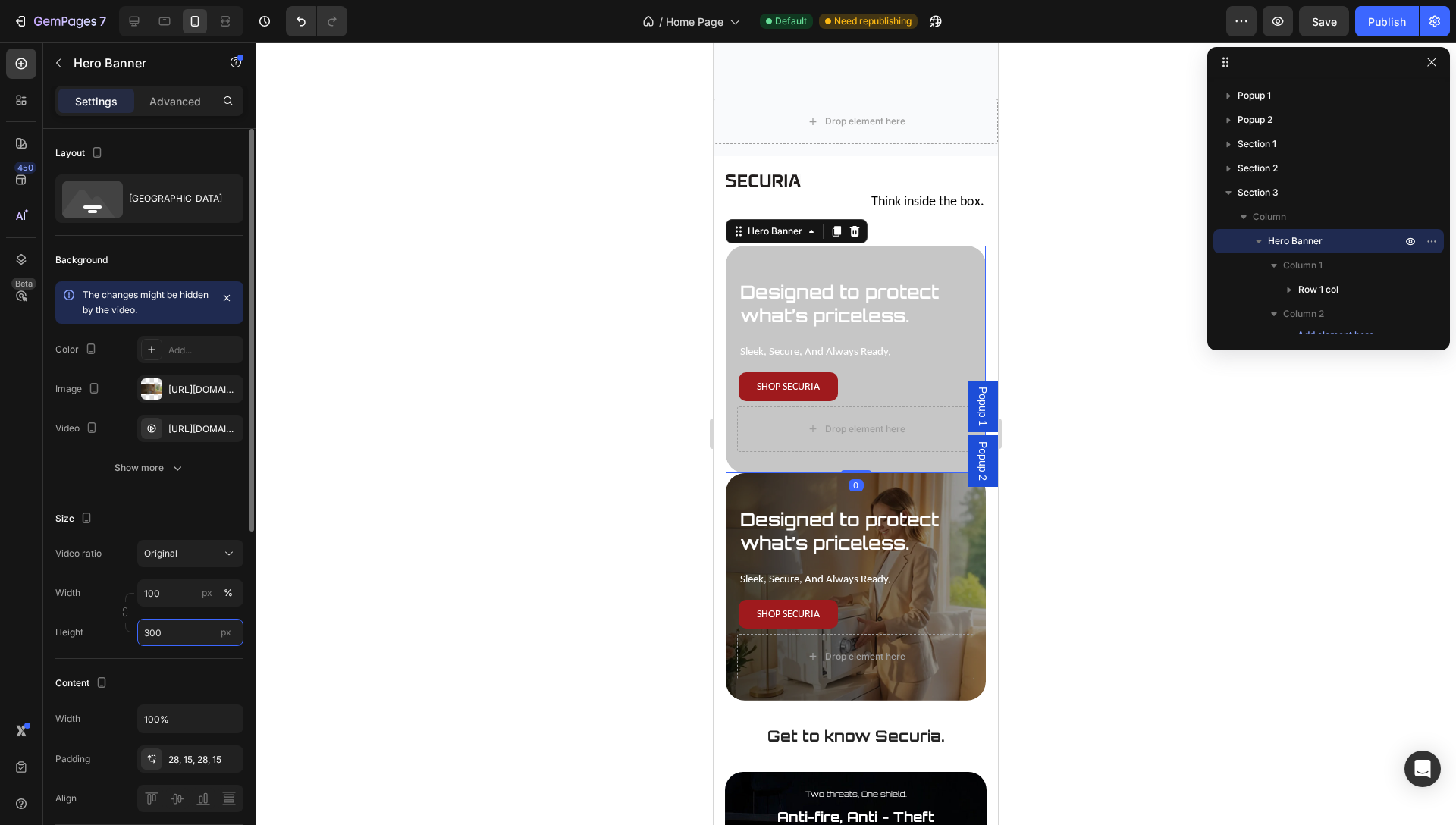
click at [180, 633] on input "300" at bounding box center [190, 632] width 106 height 27
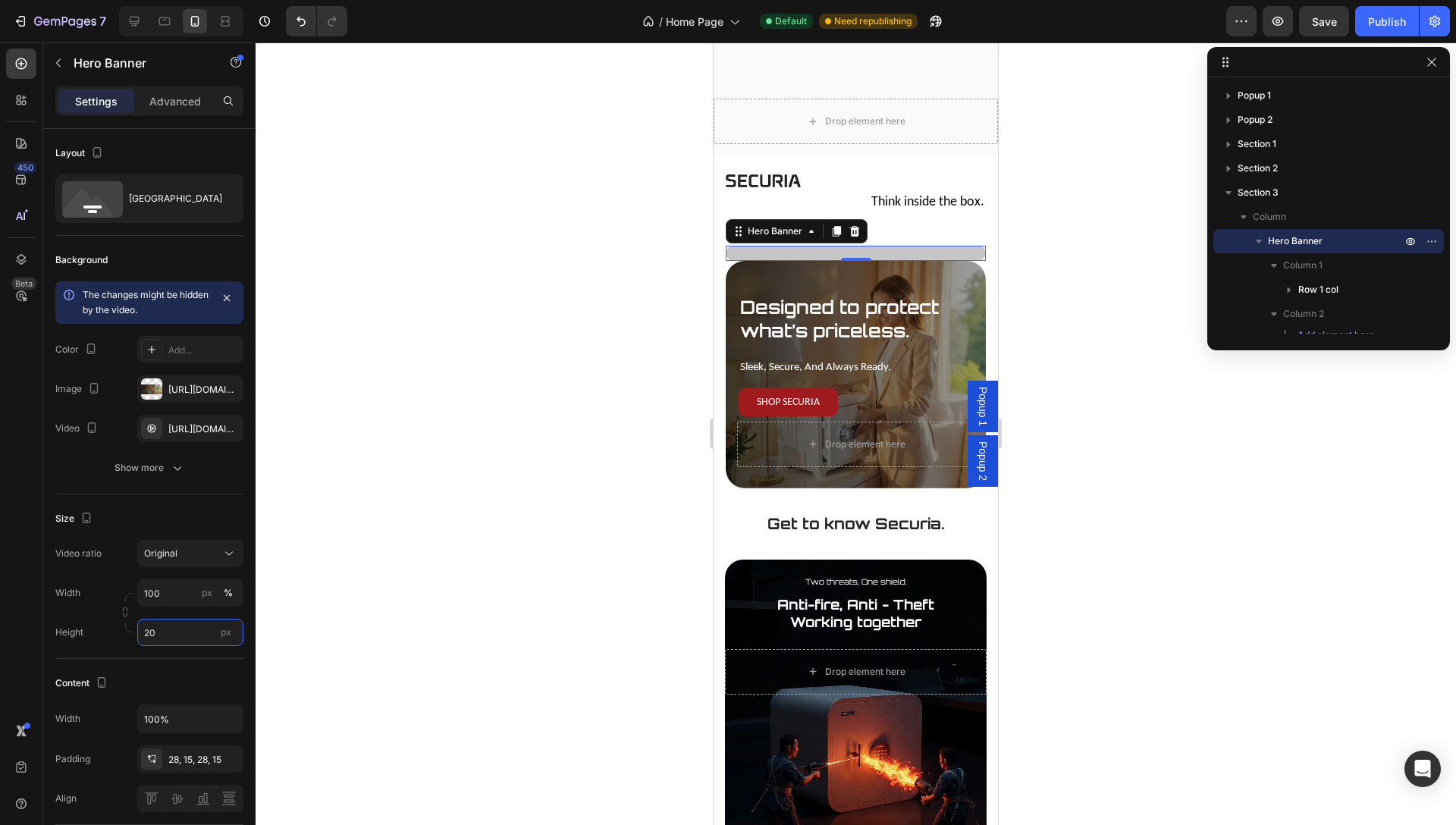
type input "2"
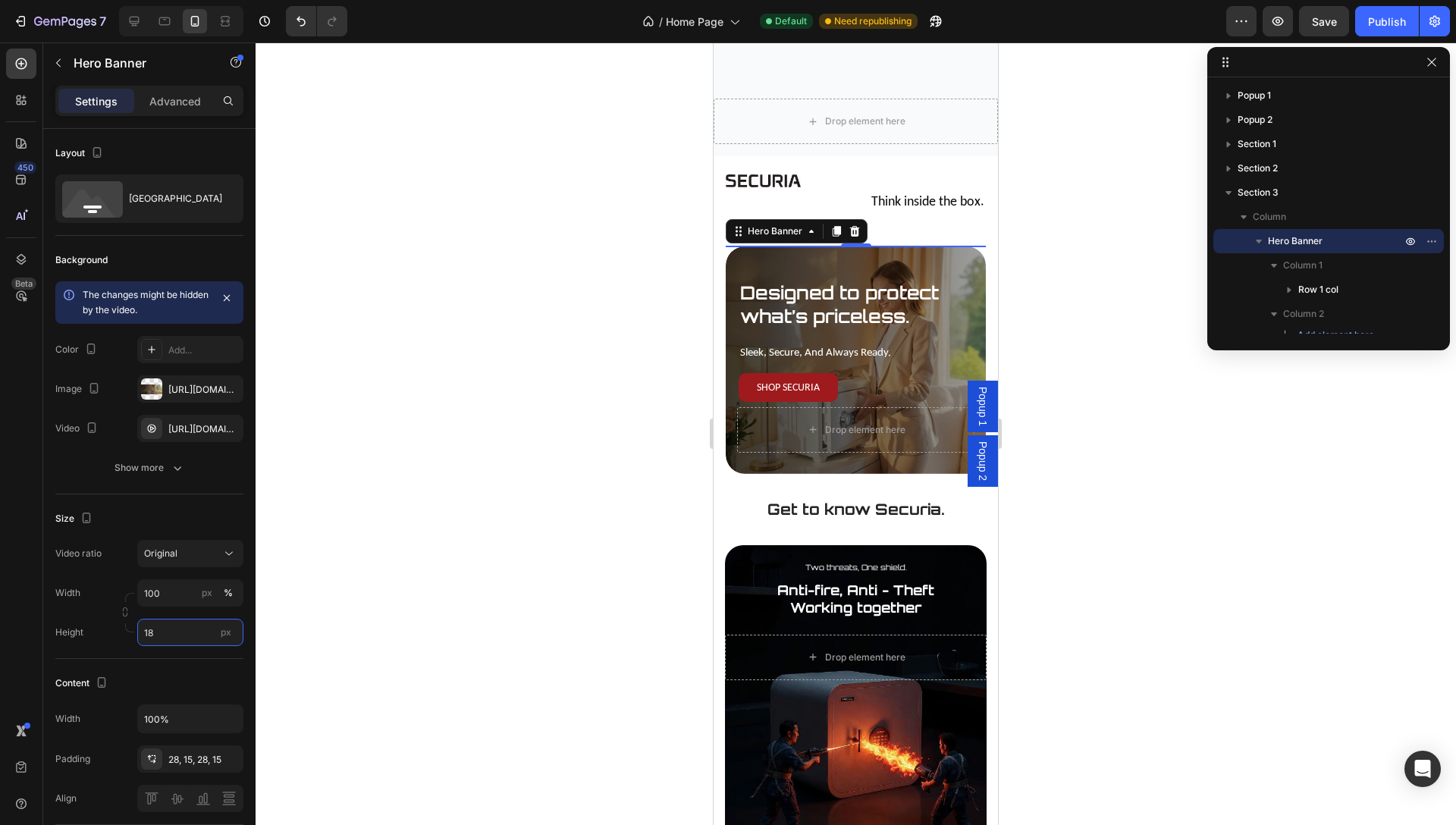
type input "180"
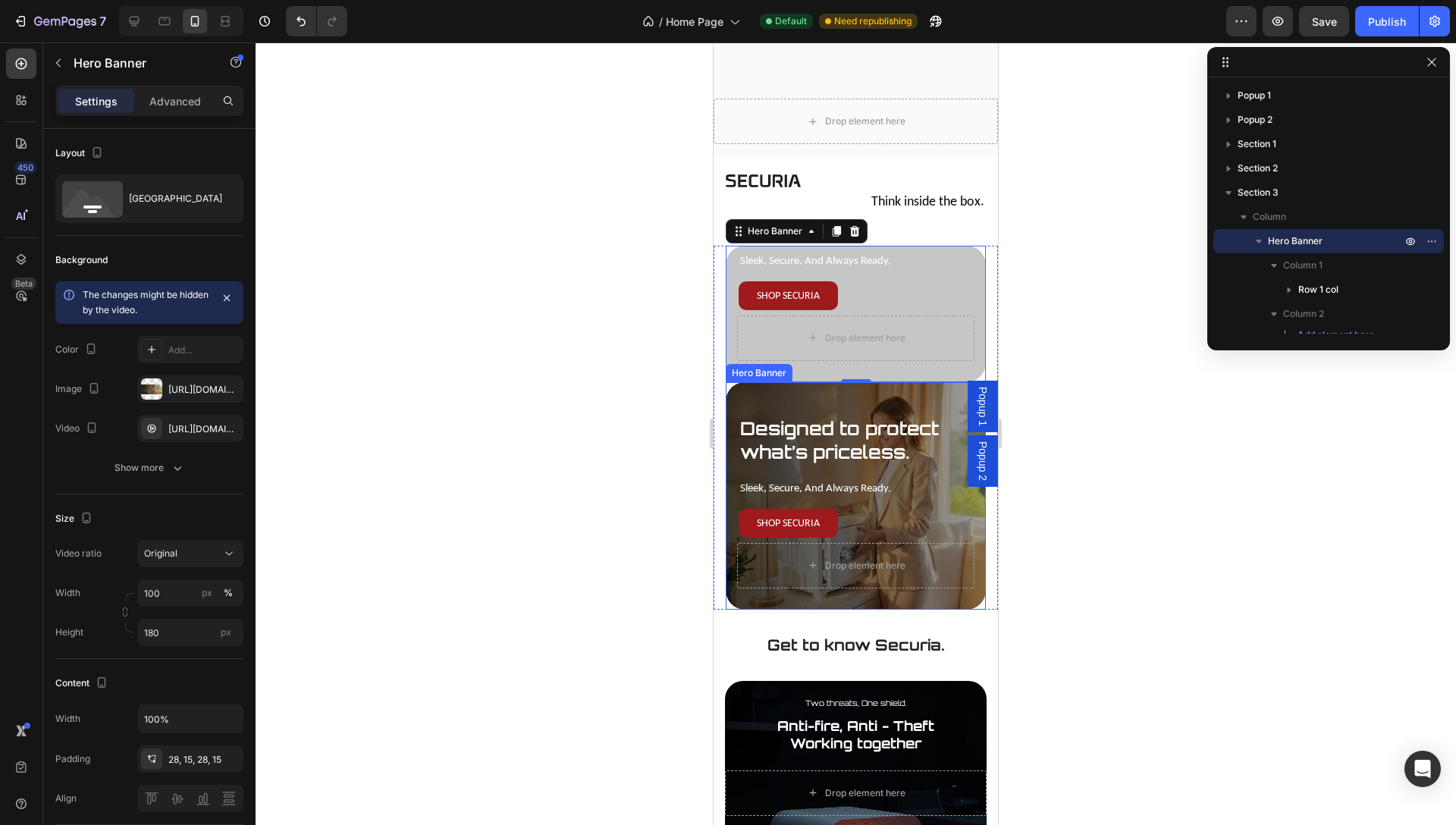
click at [813, 406] on div "Designed to protect what’s priceless. Text Block sleek, secure, and always read…" at bounding box center [856, 502] width 260 height 215
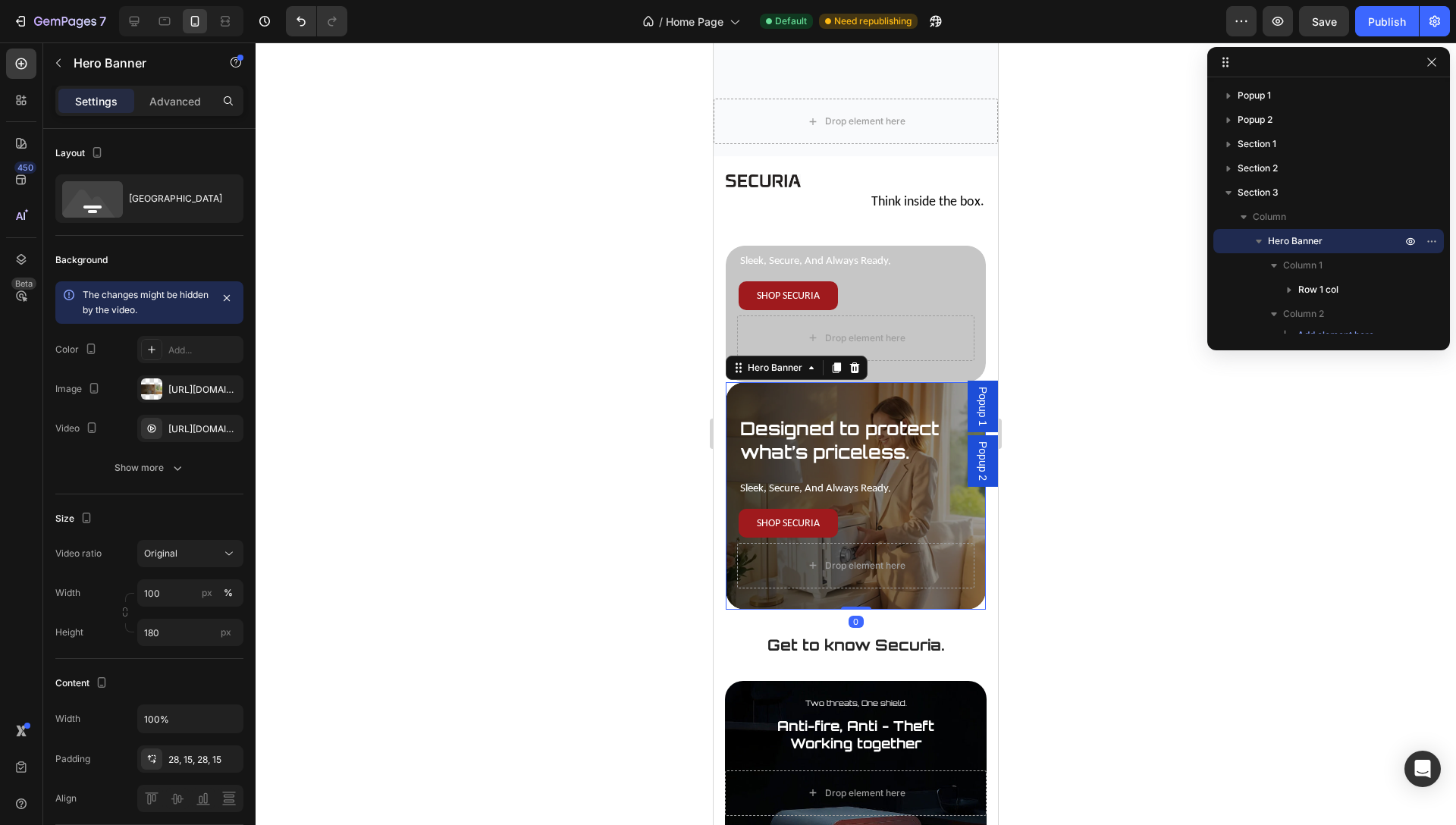
scroll to position [160, 0]
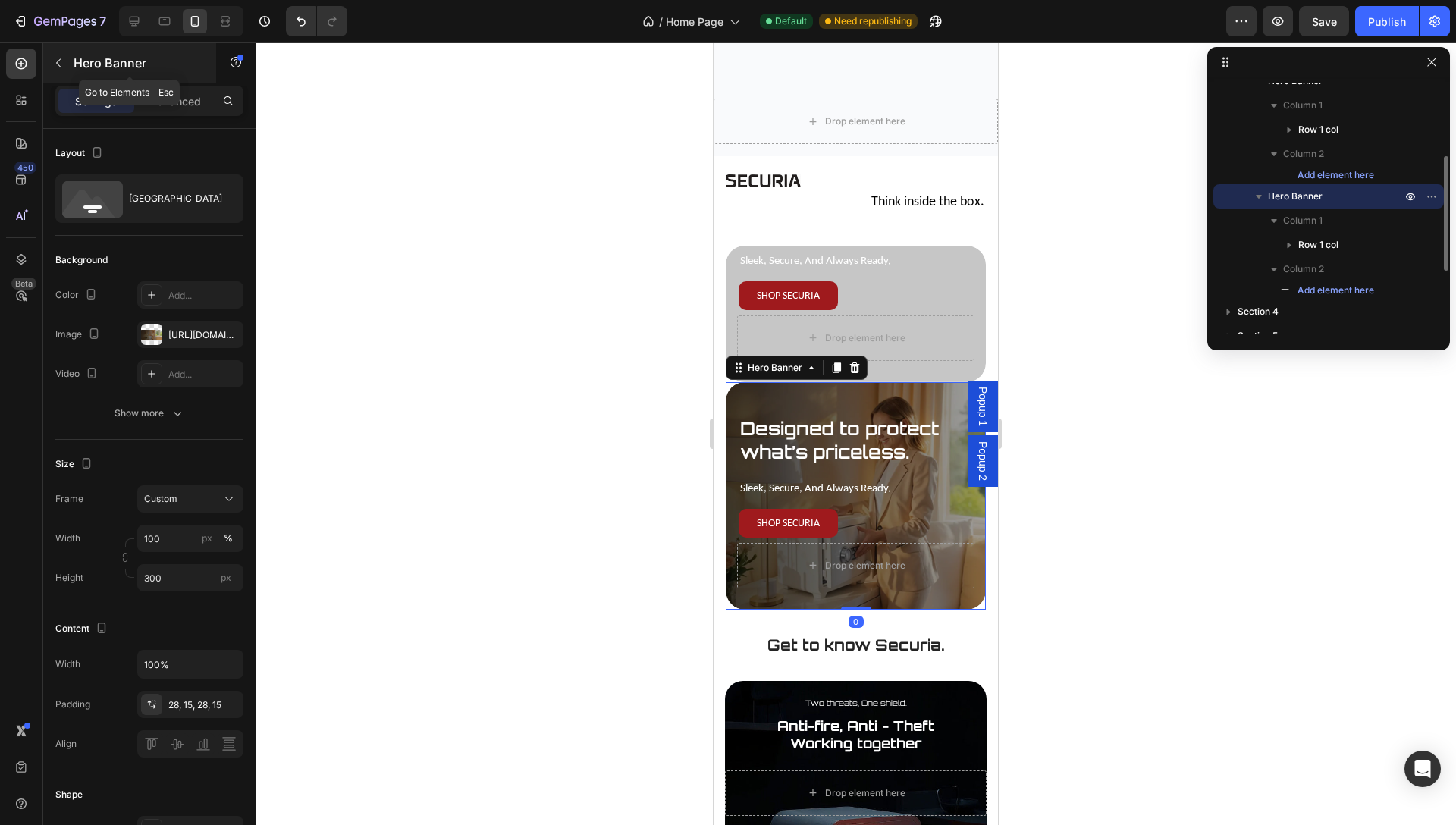
click at [184, 81] on div "Hero Banner" at bounding box center [129, 62] width 173 height 39
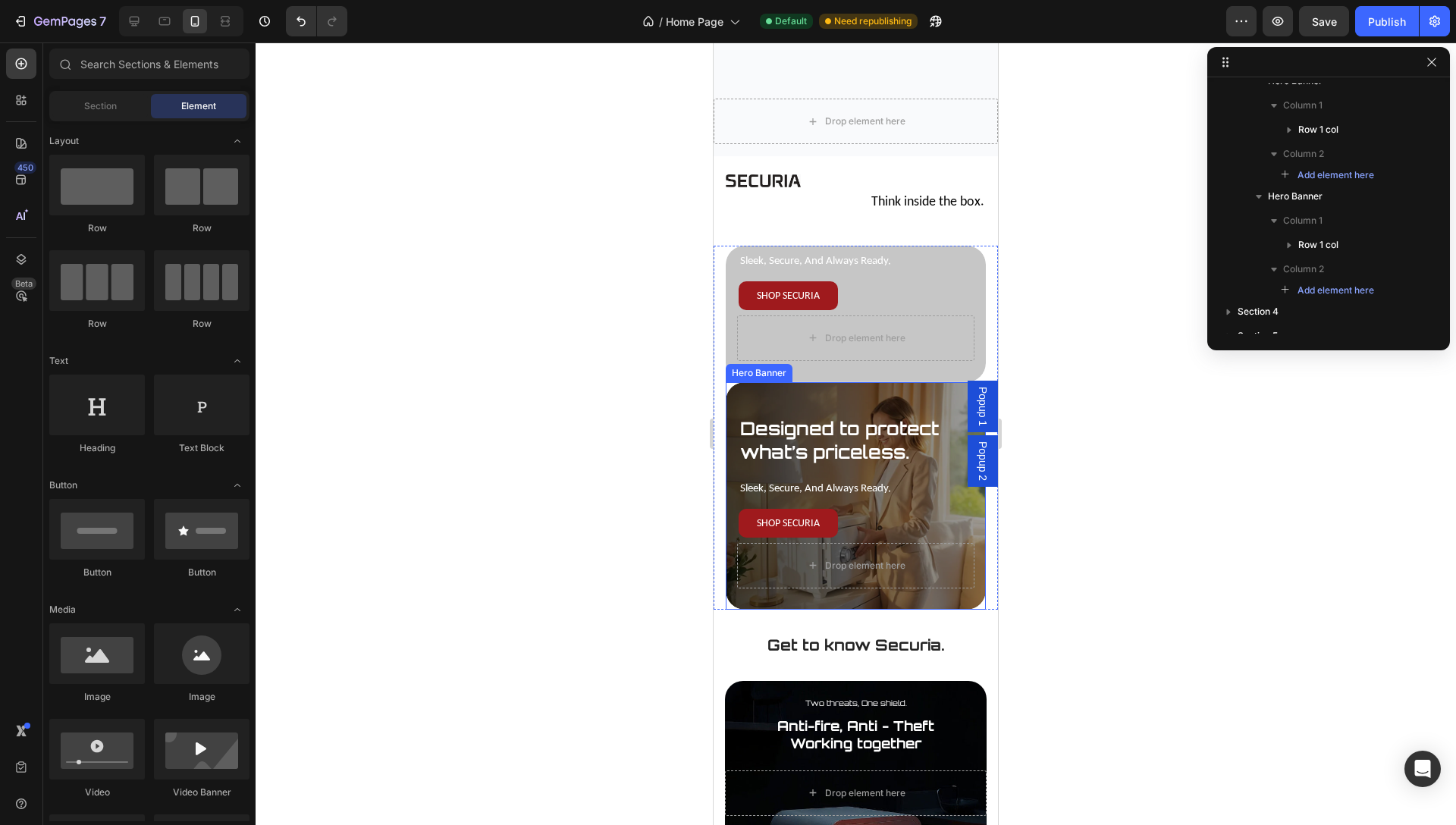
click at [799, 405] on div "Designed to protect what’s priceless. Text Block sleek, secure, and always read…" at bounding box center [856, 502] width 260 height 215
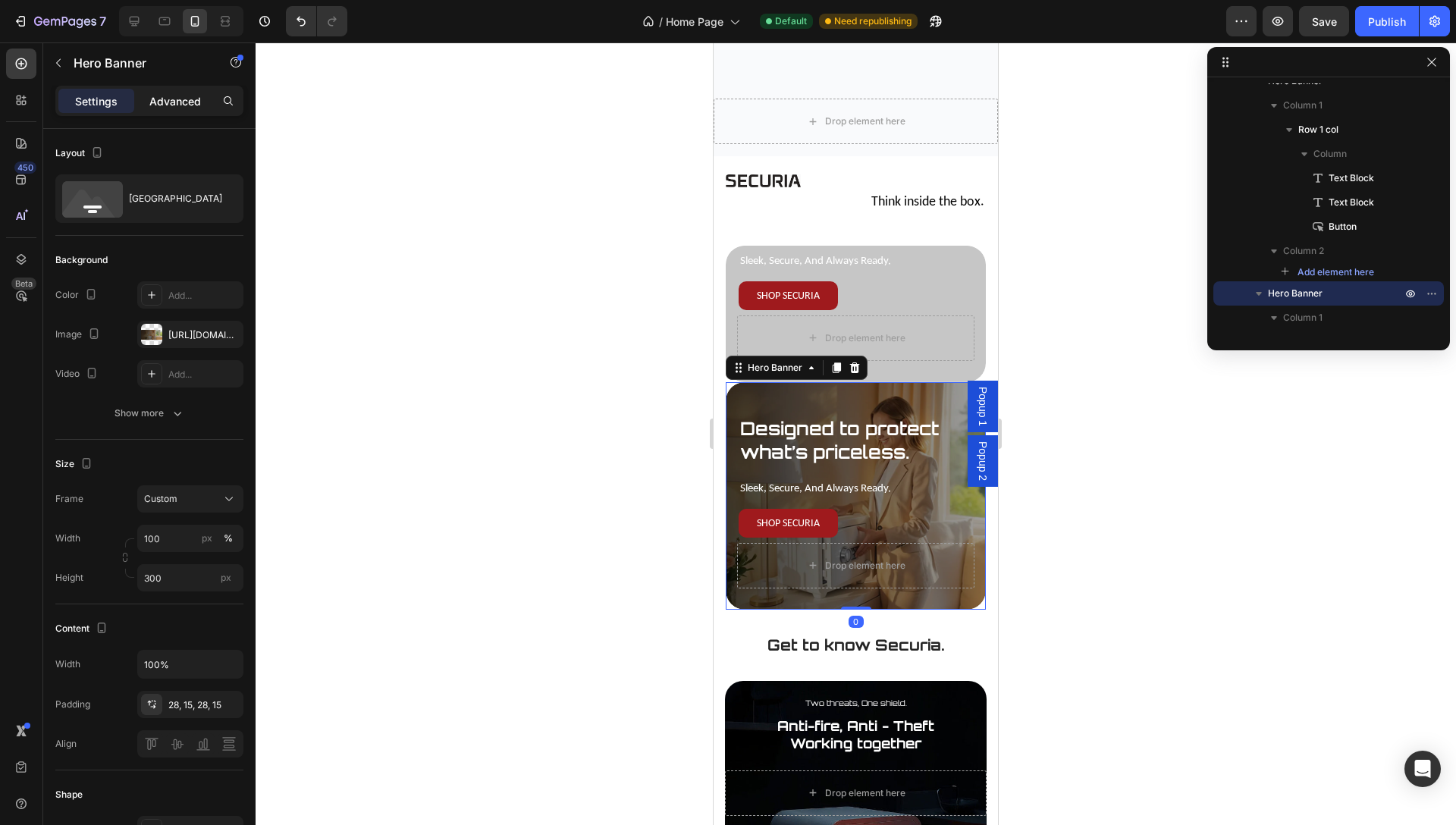
click at [190, 100] on p "Advanced" at bounding box center [175, 101] width 51 height 16
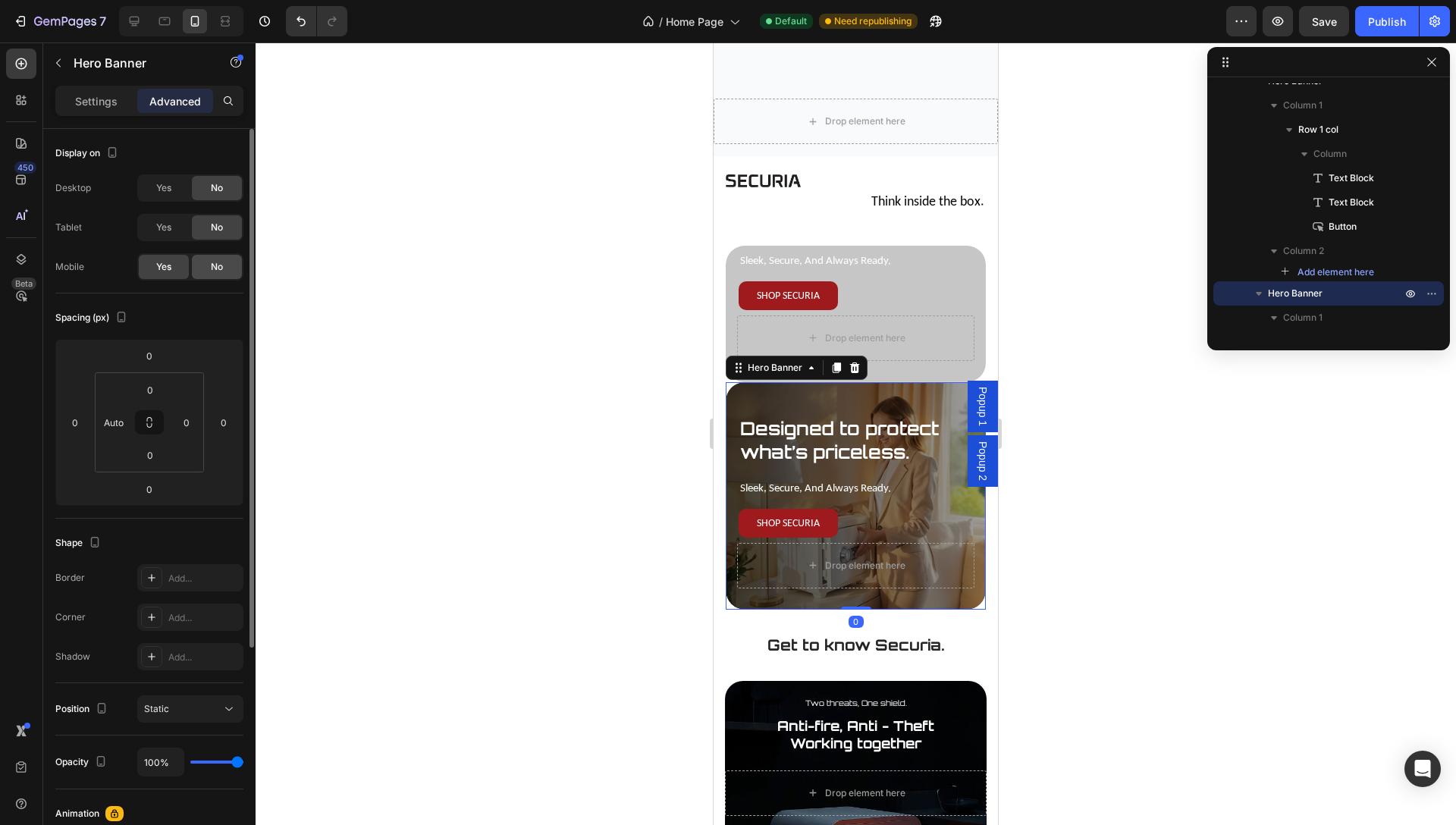
click at [213, 271] on span "No" at bounding box center [217, 267] width 12 height 13
click at [977, 289] on div "Designed to protect what’s priceless. Text Block sleek, secure, and always read…" at bounding box center [856, 275] width 260 height 215
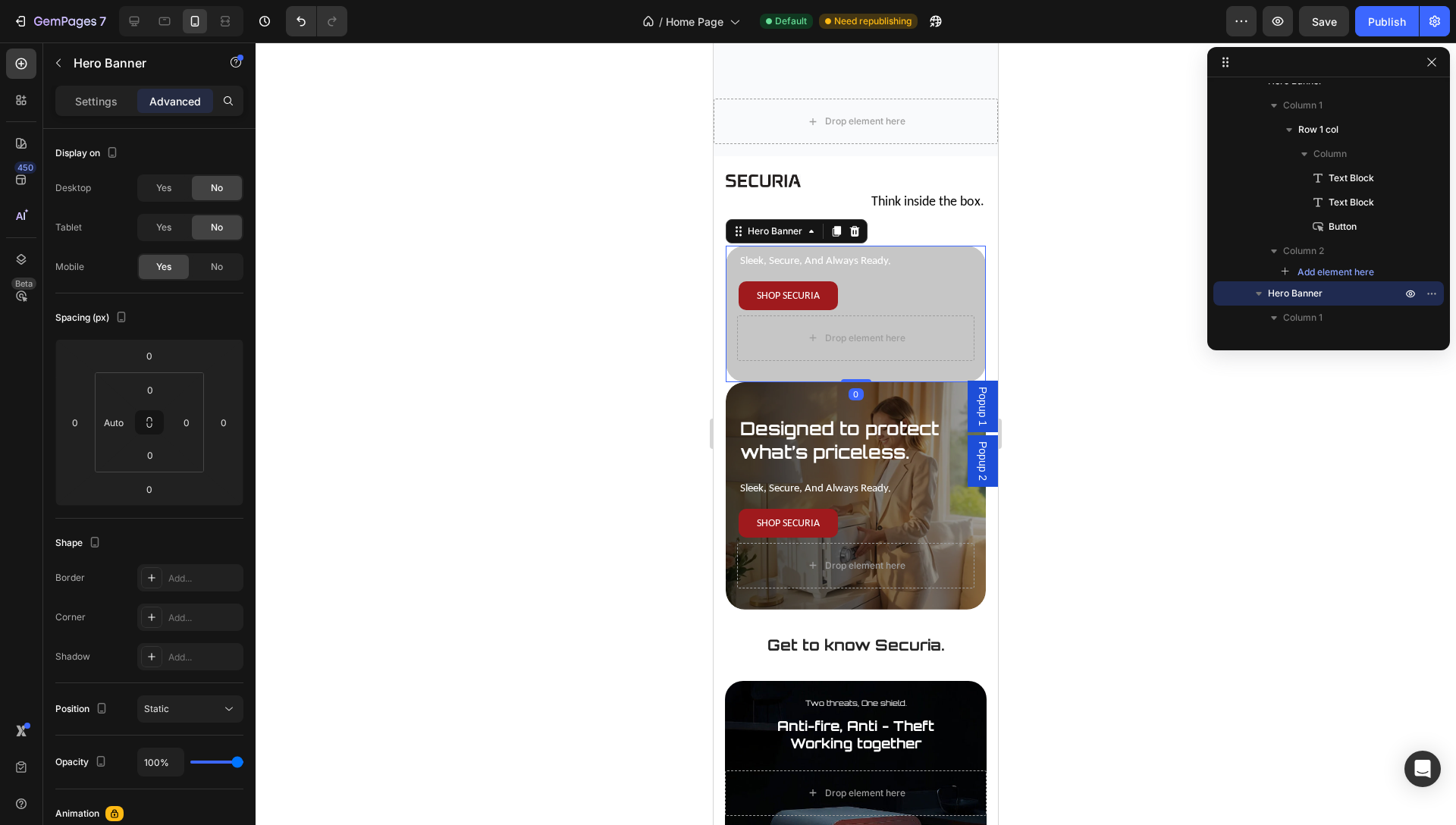
scroll to position [45, 0]
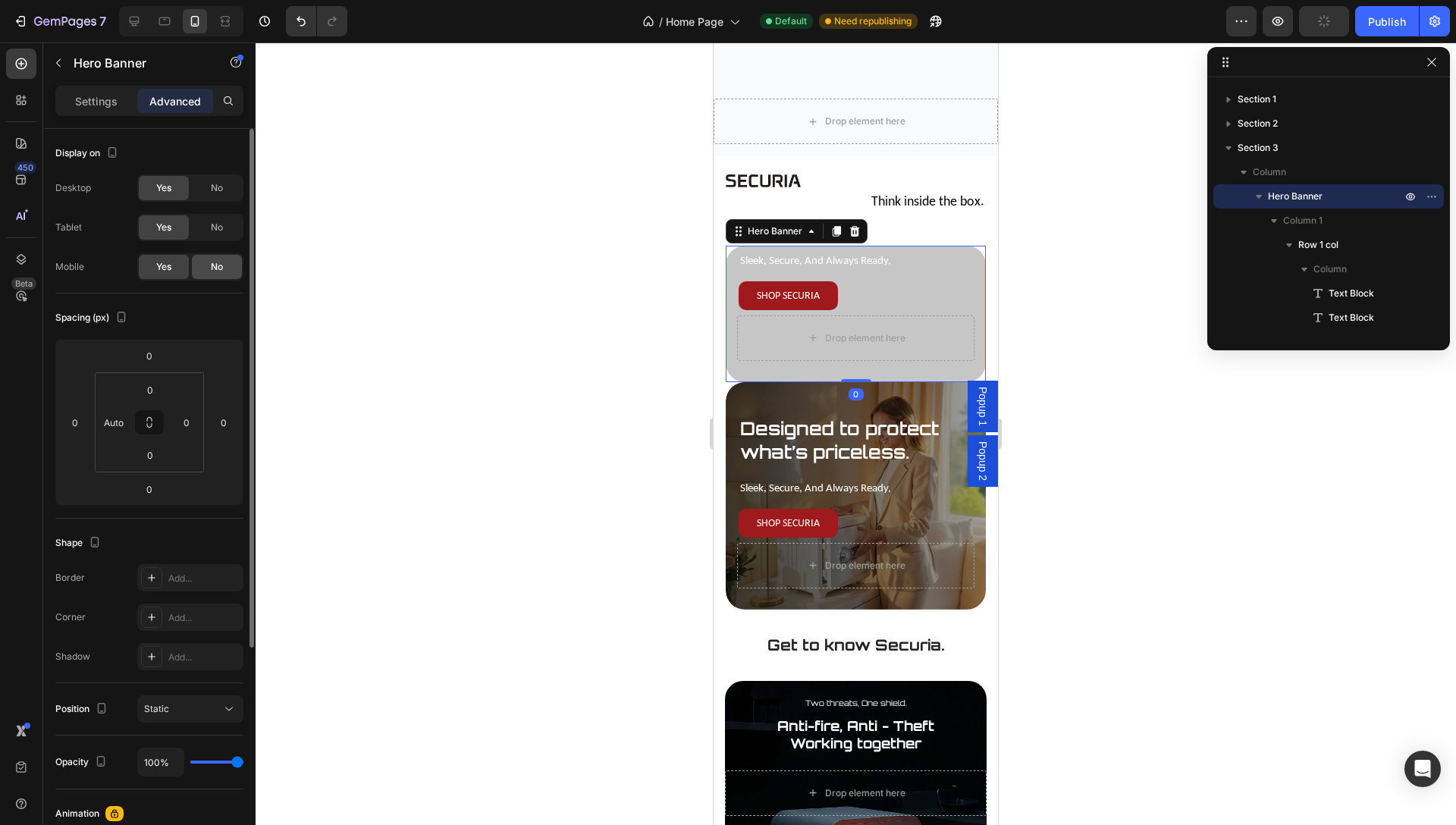
click at [212, 270] on span "No" at bounding box center [217, 267] width 12 height 13
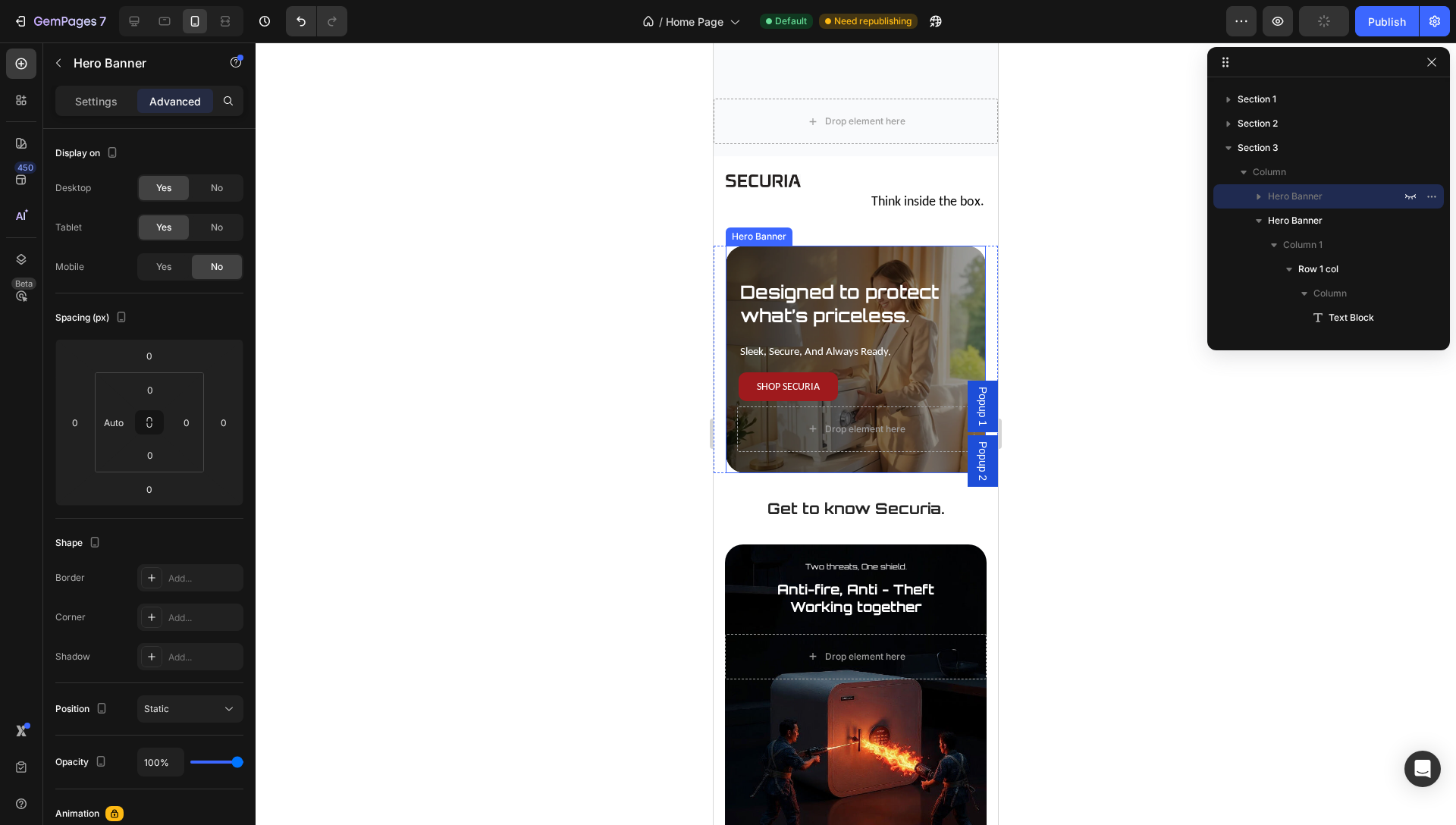
click at [787, 264] on div "Designed to protect what’s priceless. Text Block sleek, secure, and always read…" at bounding box center [856, 365] width 260 height 215
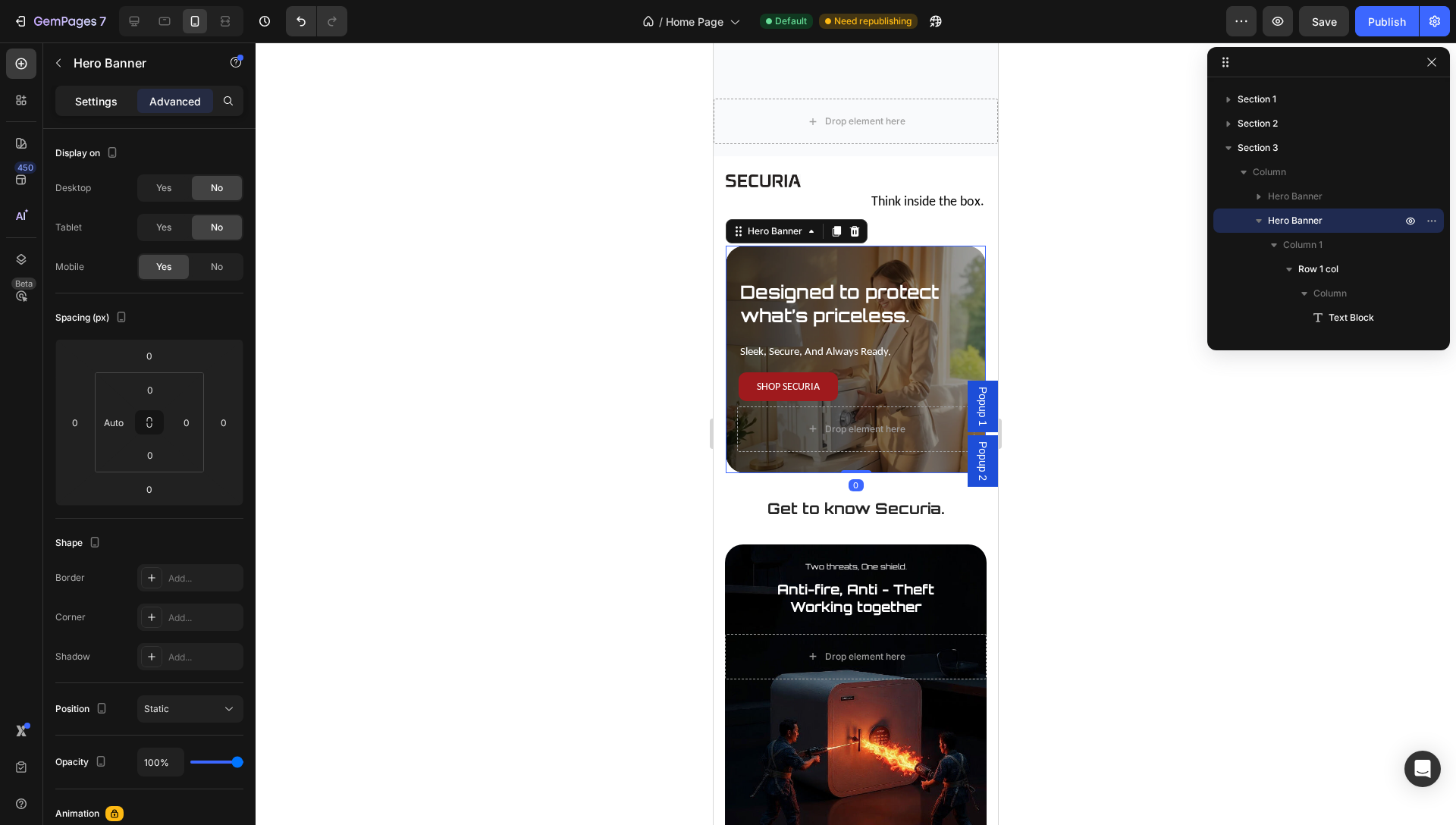
click at [97, 107] on p "Settings" at bounding box center [96, 101] width 43 height 16
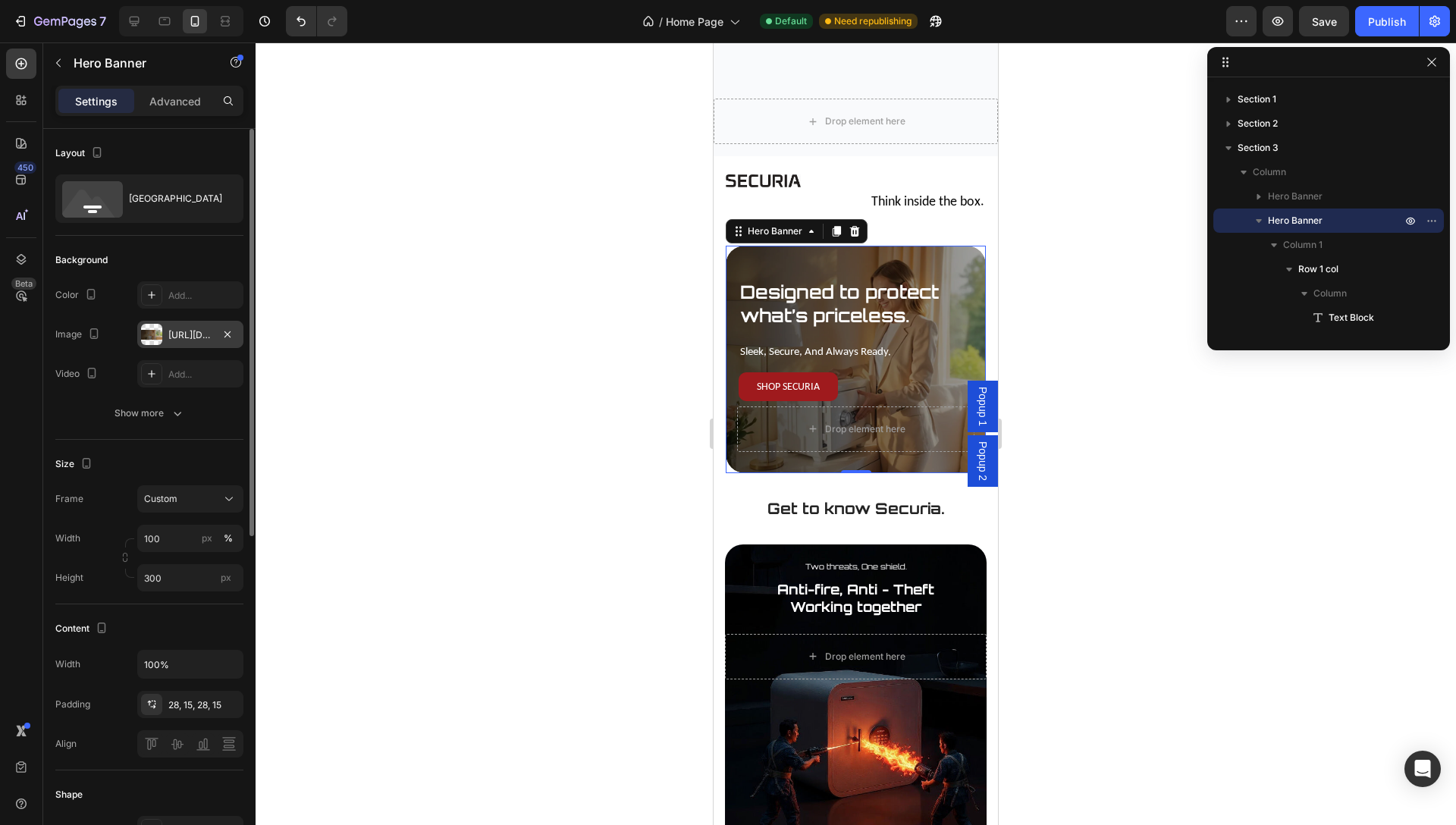
click at [192, 338] on div "[URL][DOMAIN_NAME]" at bounding box center [190, 335] width 44 height 13
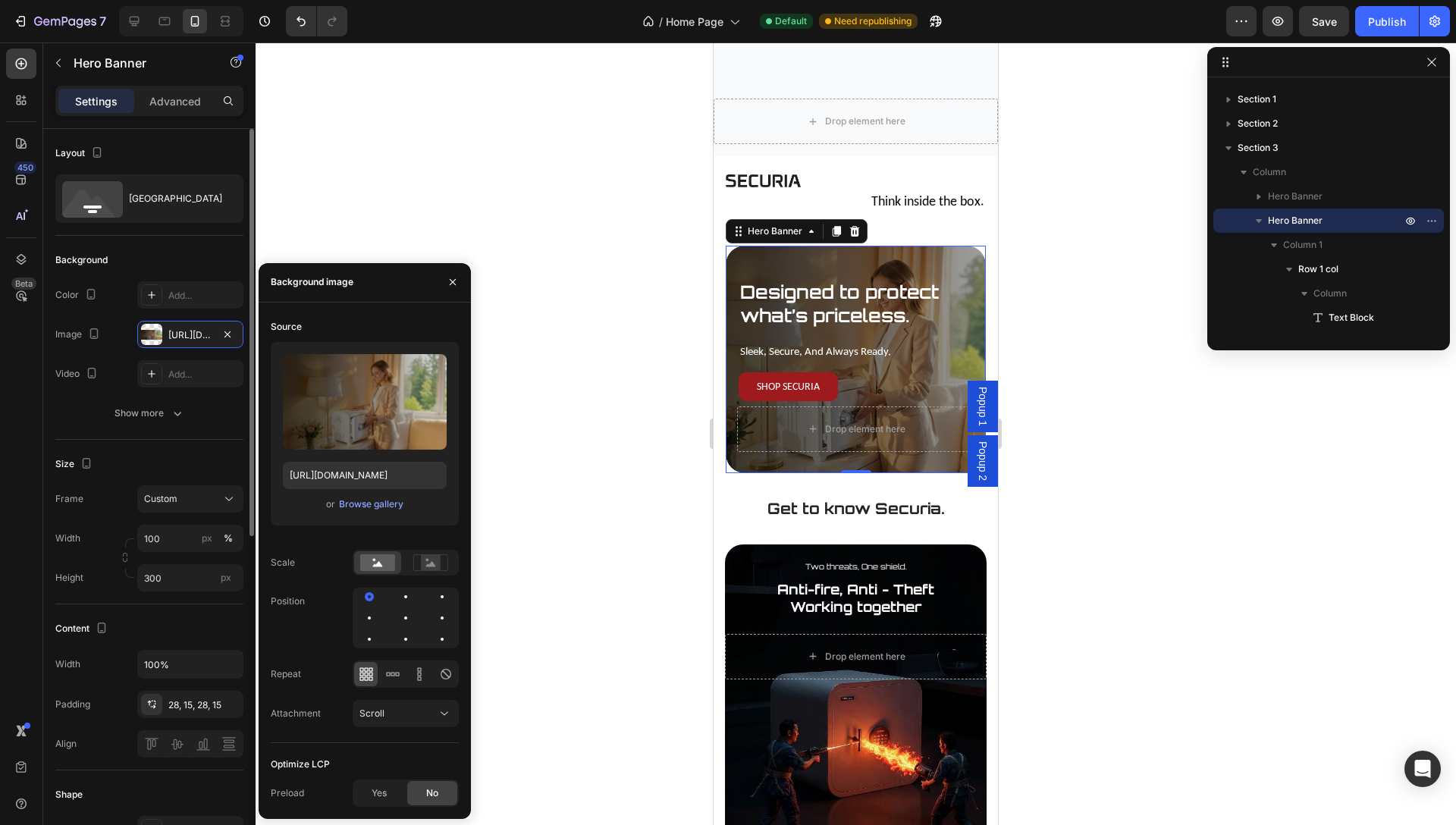
click at [84, 351] on div "The changes might be hidden by the video. Color Add... Image [URL][DOMAIN_NAME]…" at bounding box center [150, 334] width 188 height 106
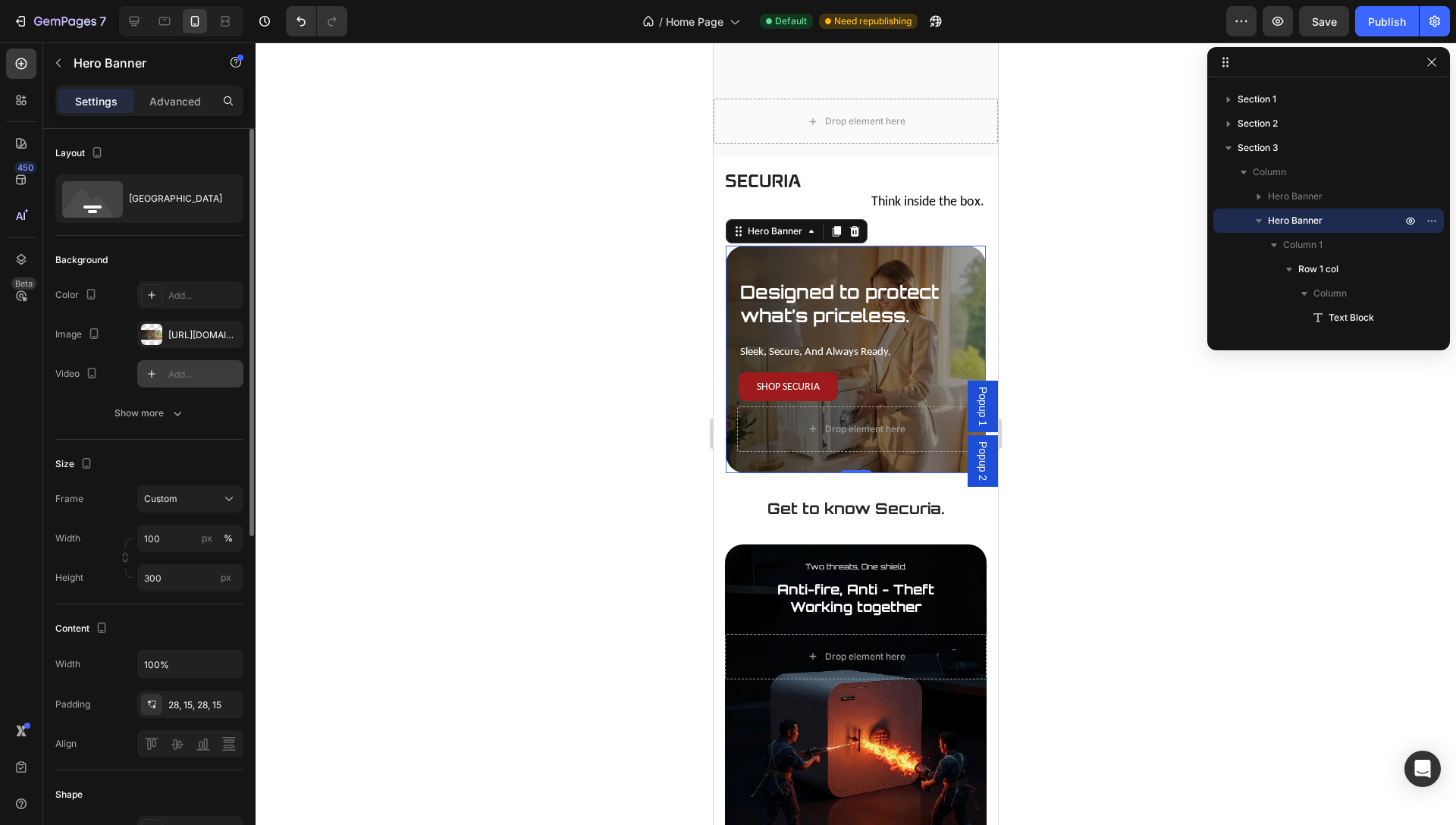
click at [180, 381] on div "Add..." at bounding box center [190, 374] width 106 height 27
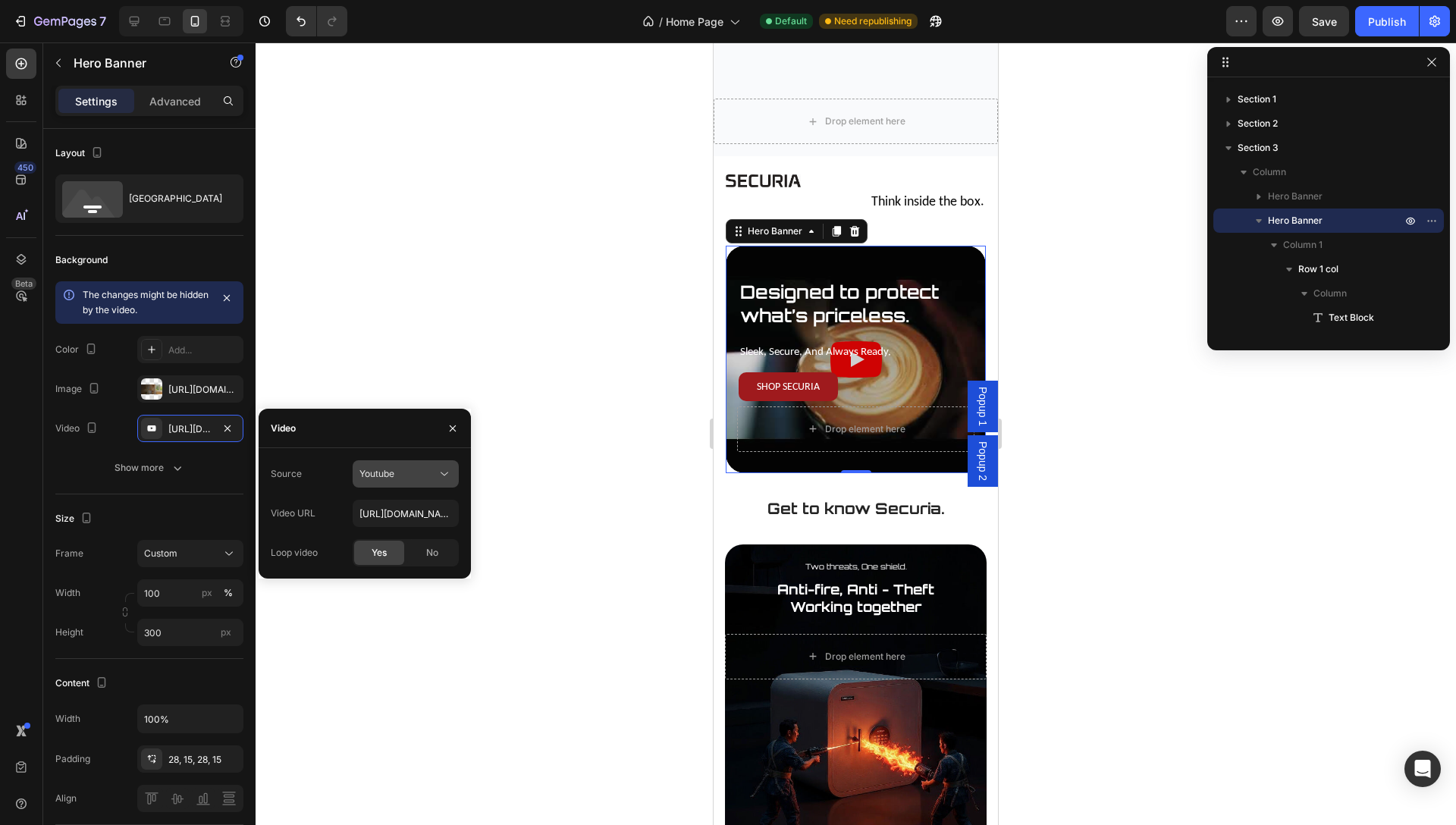
click at [419, 473] on div "Youtube" at bounding box center [398, 474] width 77 height 13
click at [397, 517] on span "Video hosting" at bounding box center [388, 511] width 58 height 13
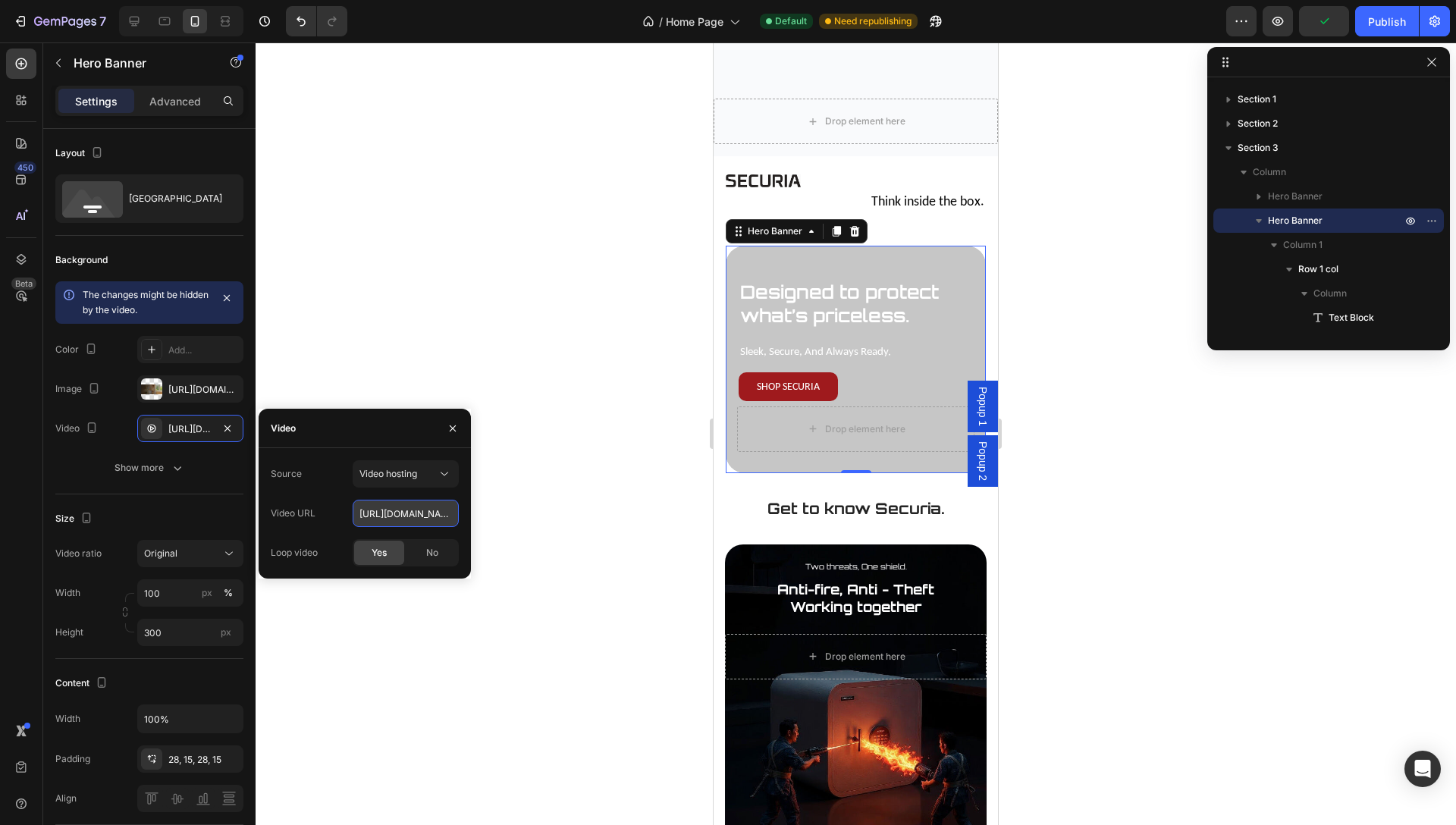
click at [385, 518] on input "[URL][DOMAIN_NAME]" at bounding box center [406, 513] width 106 height 27
paste input "3db5b5e2ebef4694891d854f3e648314"
type input "[URL][DOMAIN_NAME]"
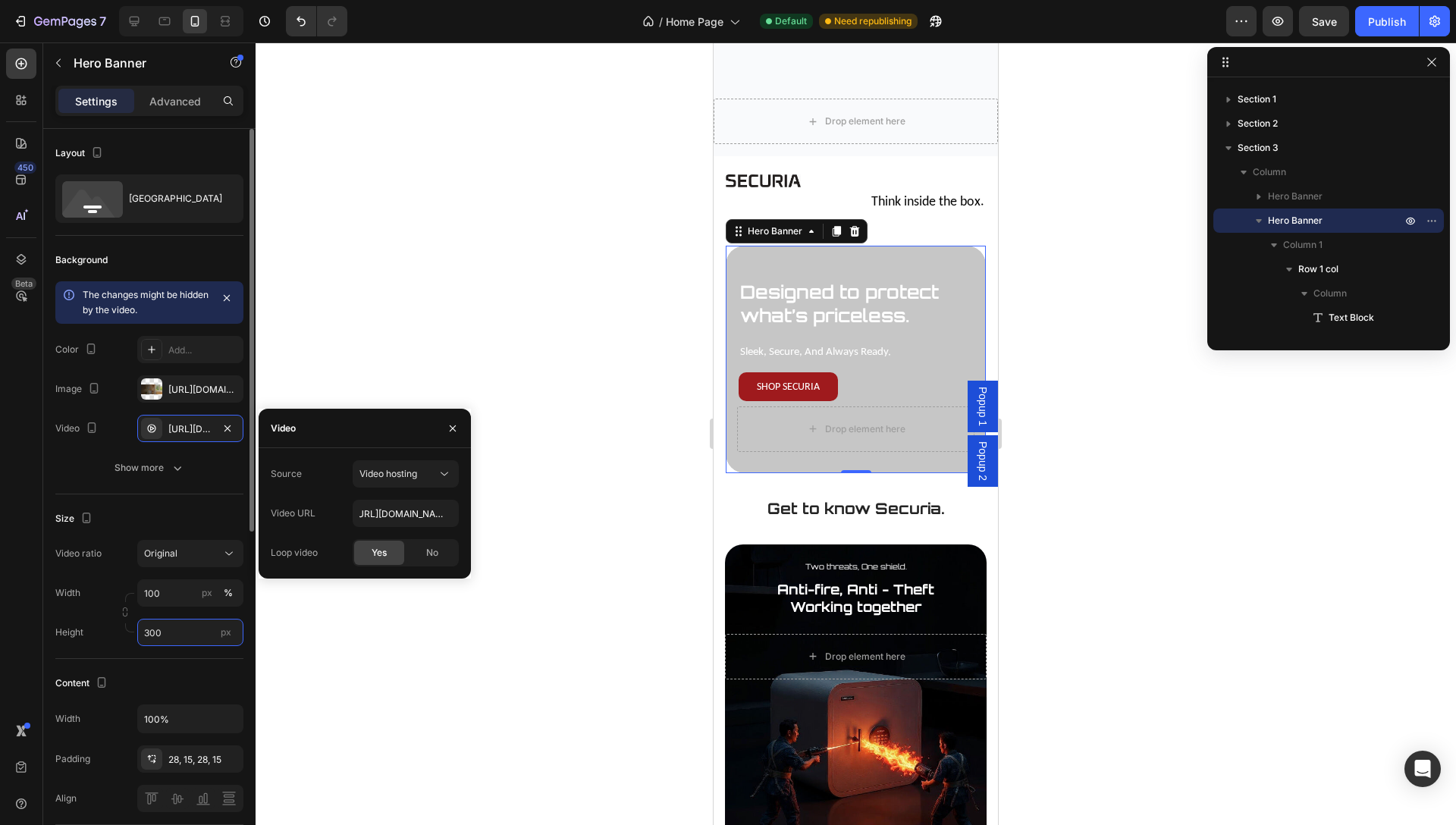
click at [166, 637] on input "300" at bounding box center [190, 632] width 106 height 27
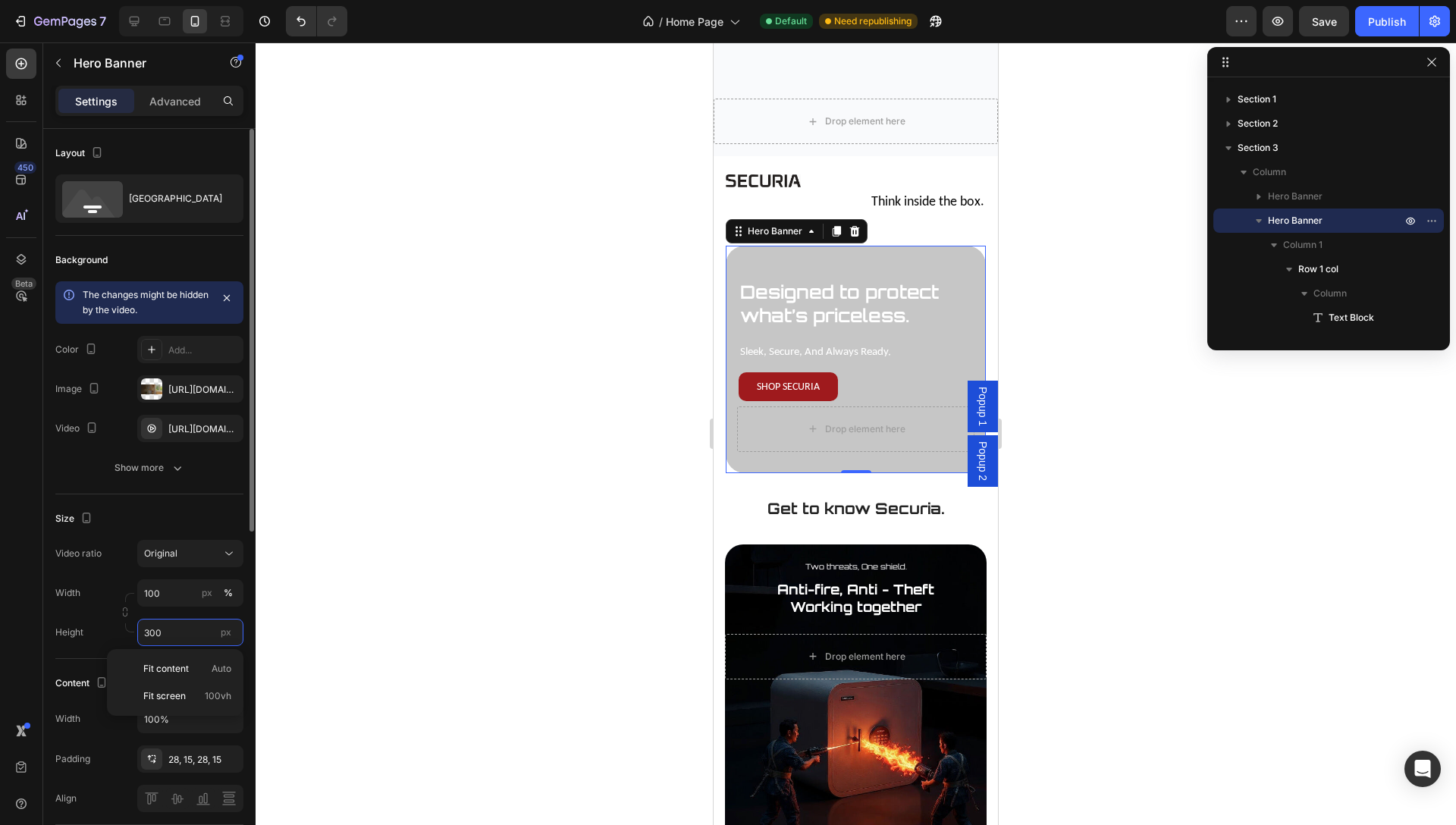
click at [166, 637] on input "300" at bounding box center [190, 632] width 106 height 27
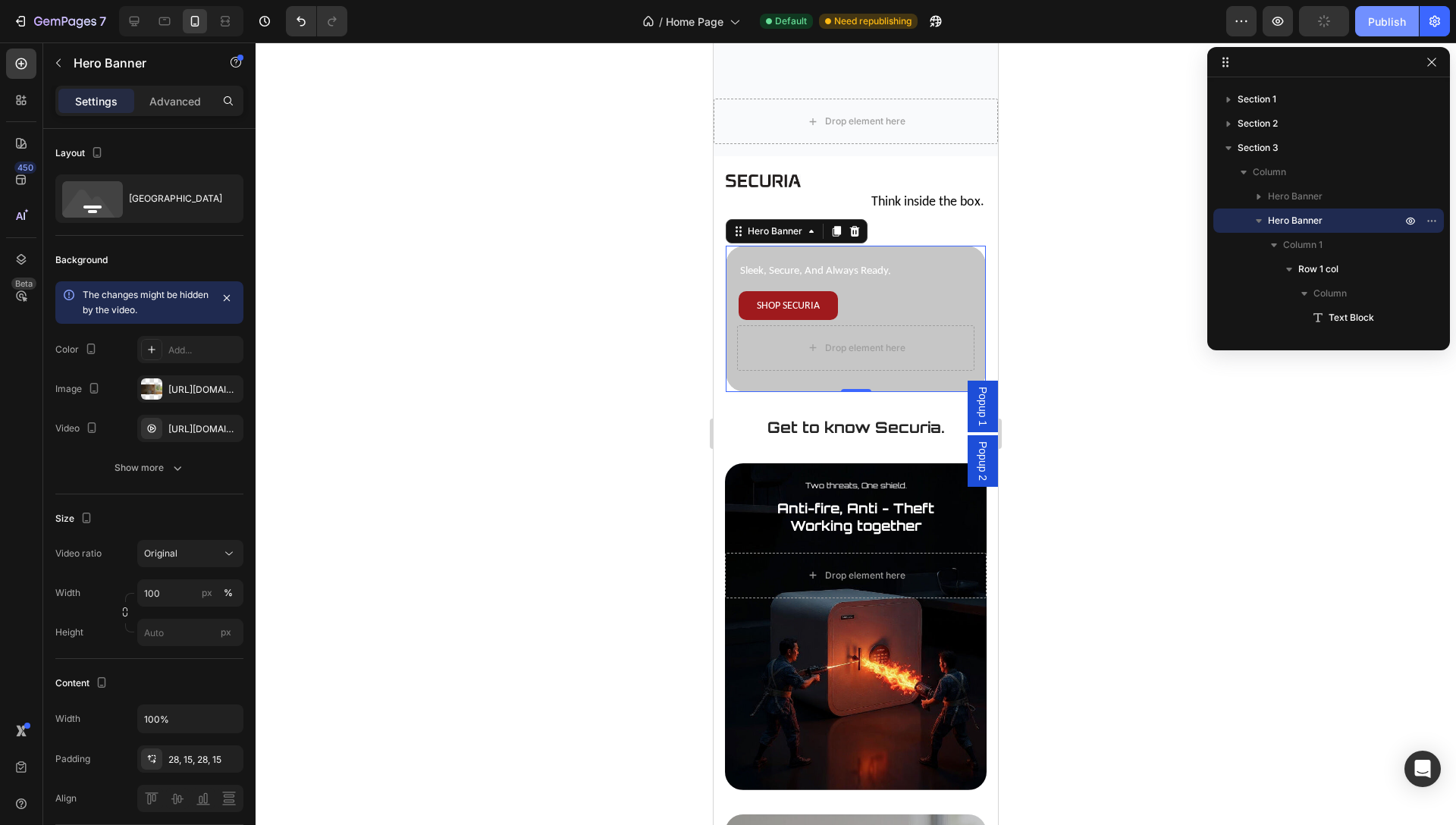
click at [1400, 27] on div "Publish" at bounding box center [1386, 21] width 38 height 16
click at [838, 181] on div at bounding box center [856, 181] width 260 height 13
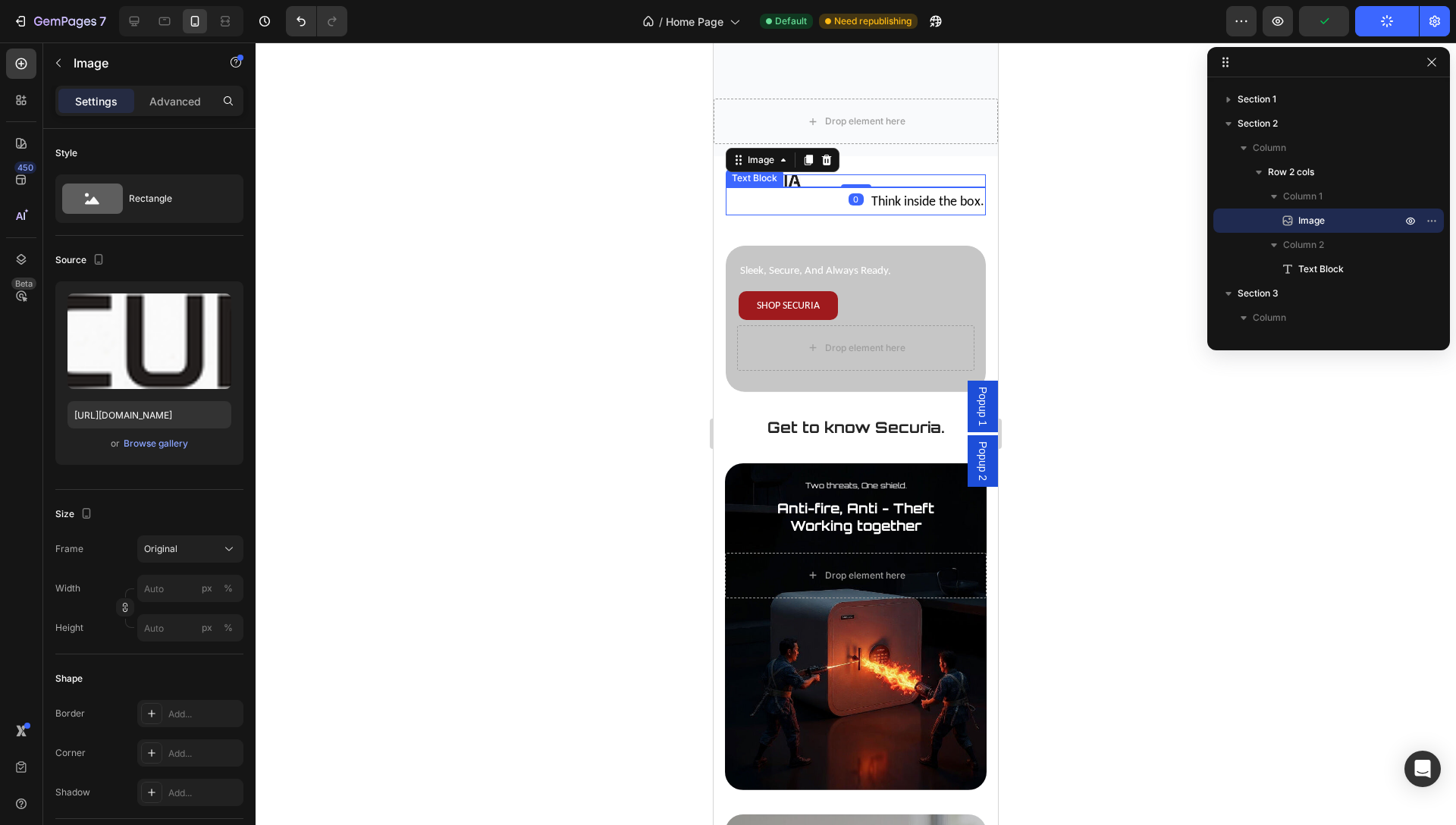
click at [808, 206] on p "Think inside the box." at bounding box center [856, 201] width 257 height 24
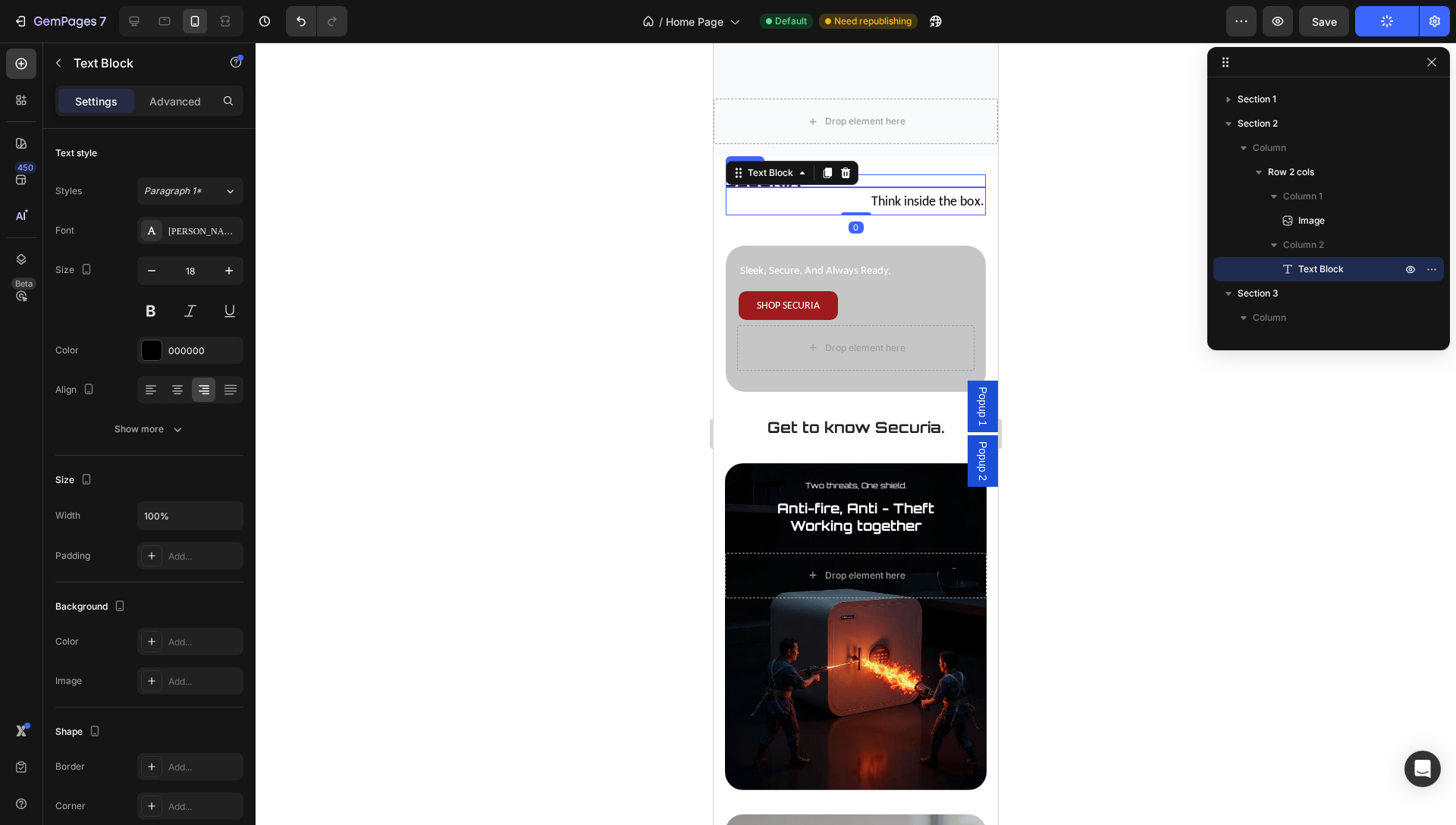
click at [880, 179] on div at bounding box center [856, 181] width 260 height 13
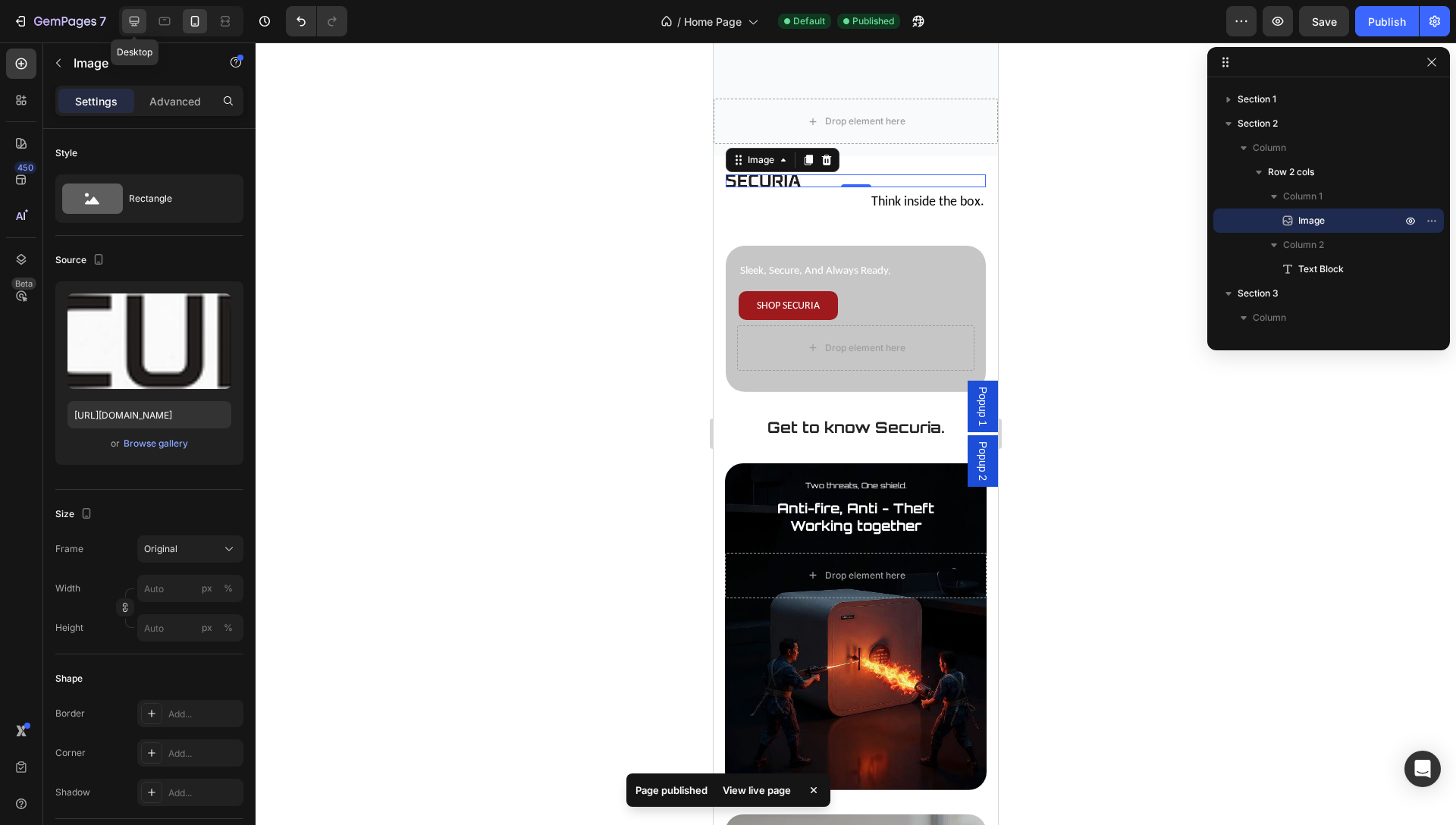
click at [136, 24] on icon at bounding box center [134, 21] width 15 height 15
type input "29"
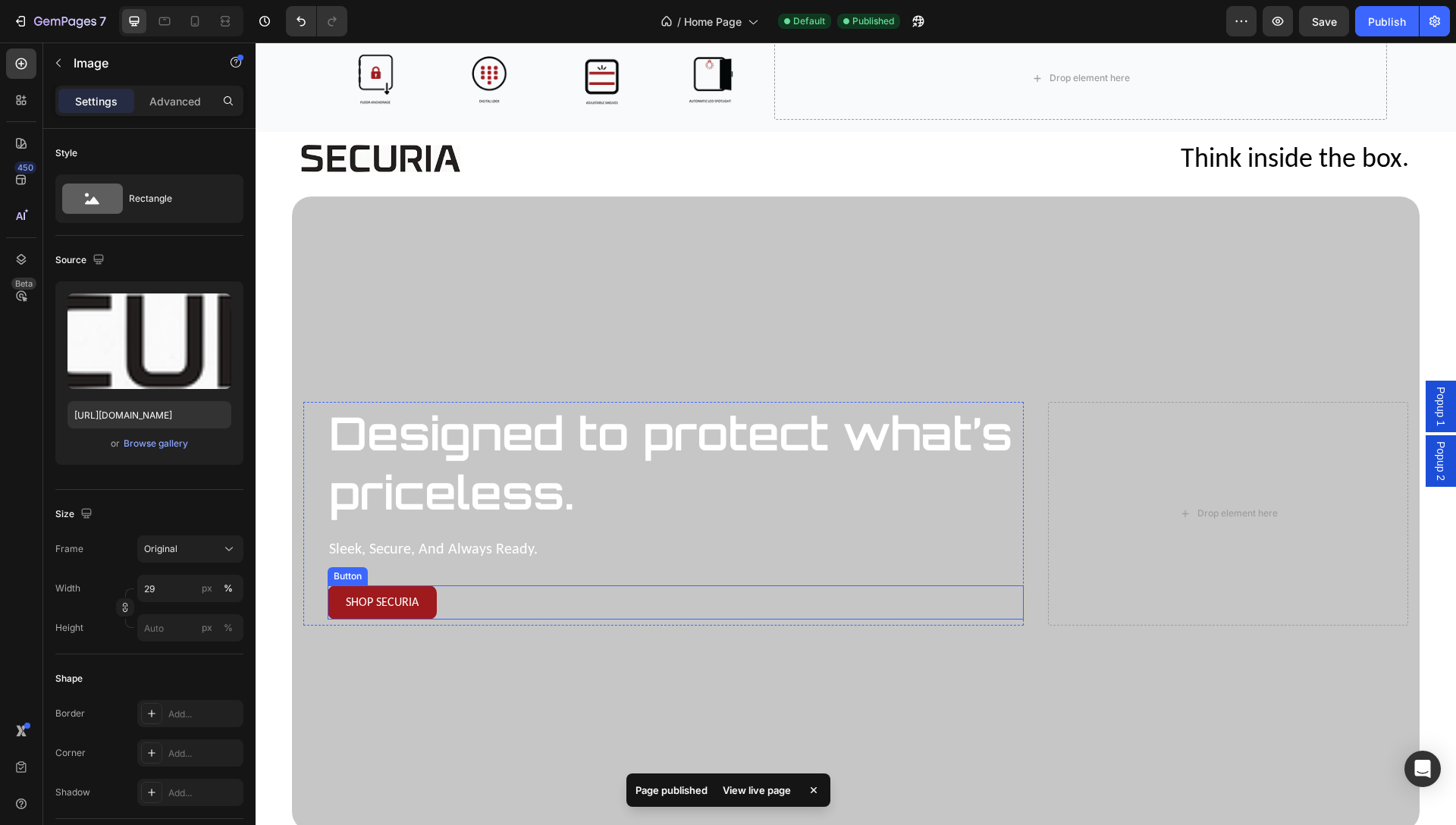
scroll to position [71, 0]
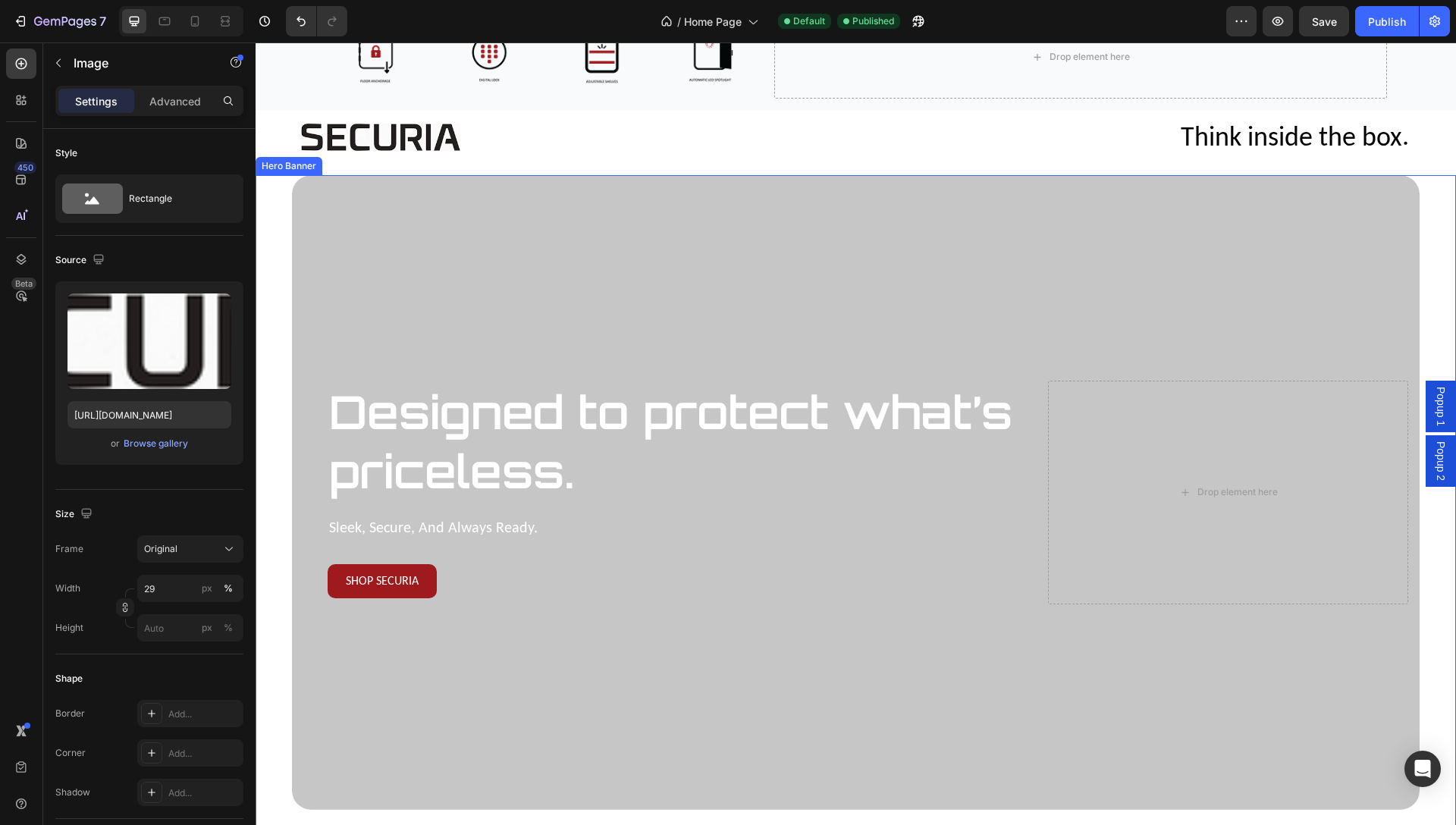
click at [691, 237] on div "Overlay" at bounding box center [855, 491] width 1127 height 634
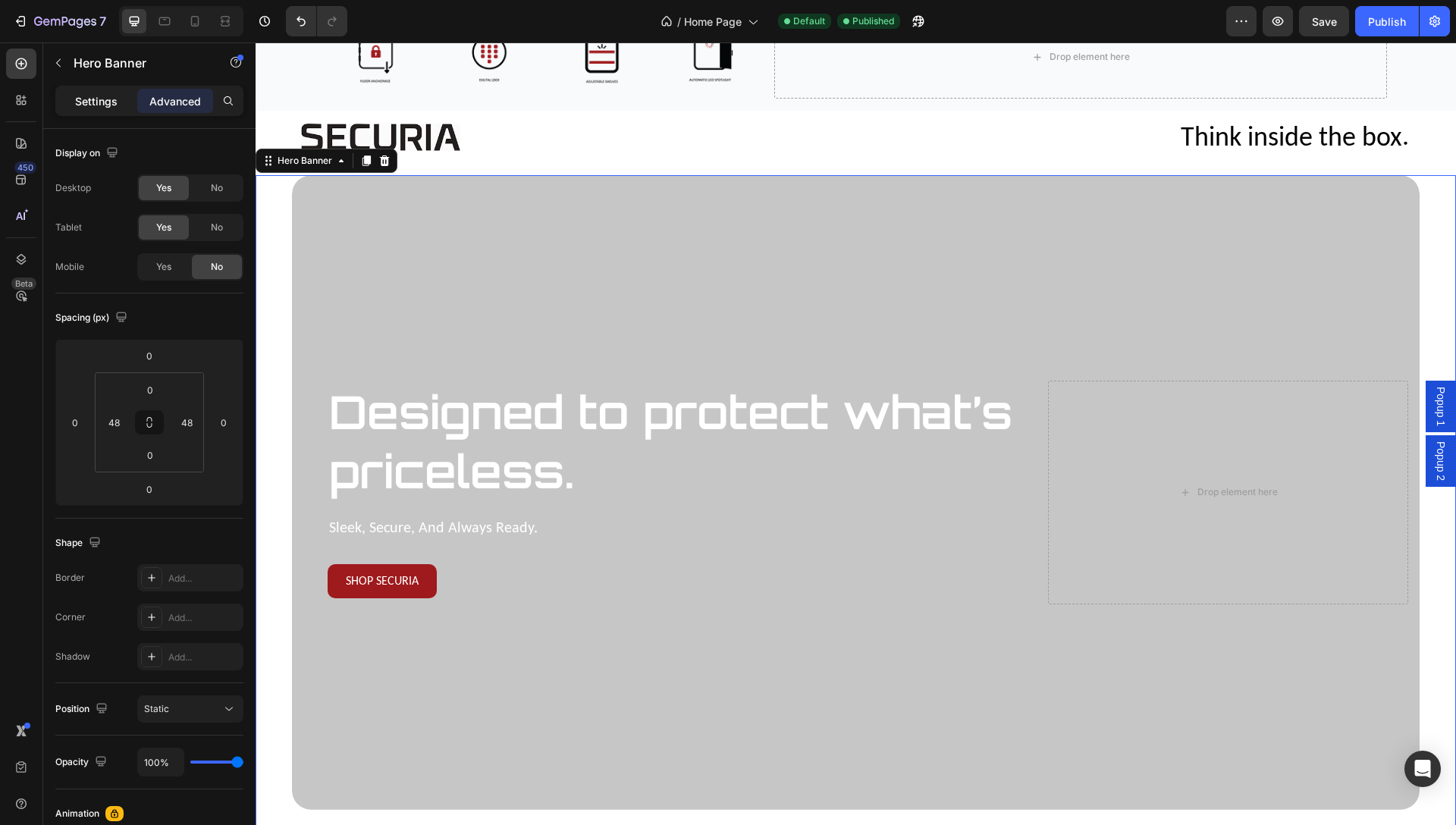
click at [87, 97] on p "Settings" at bounding box center [96, 101] width 43 height 16
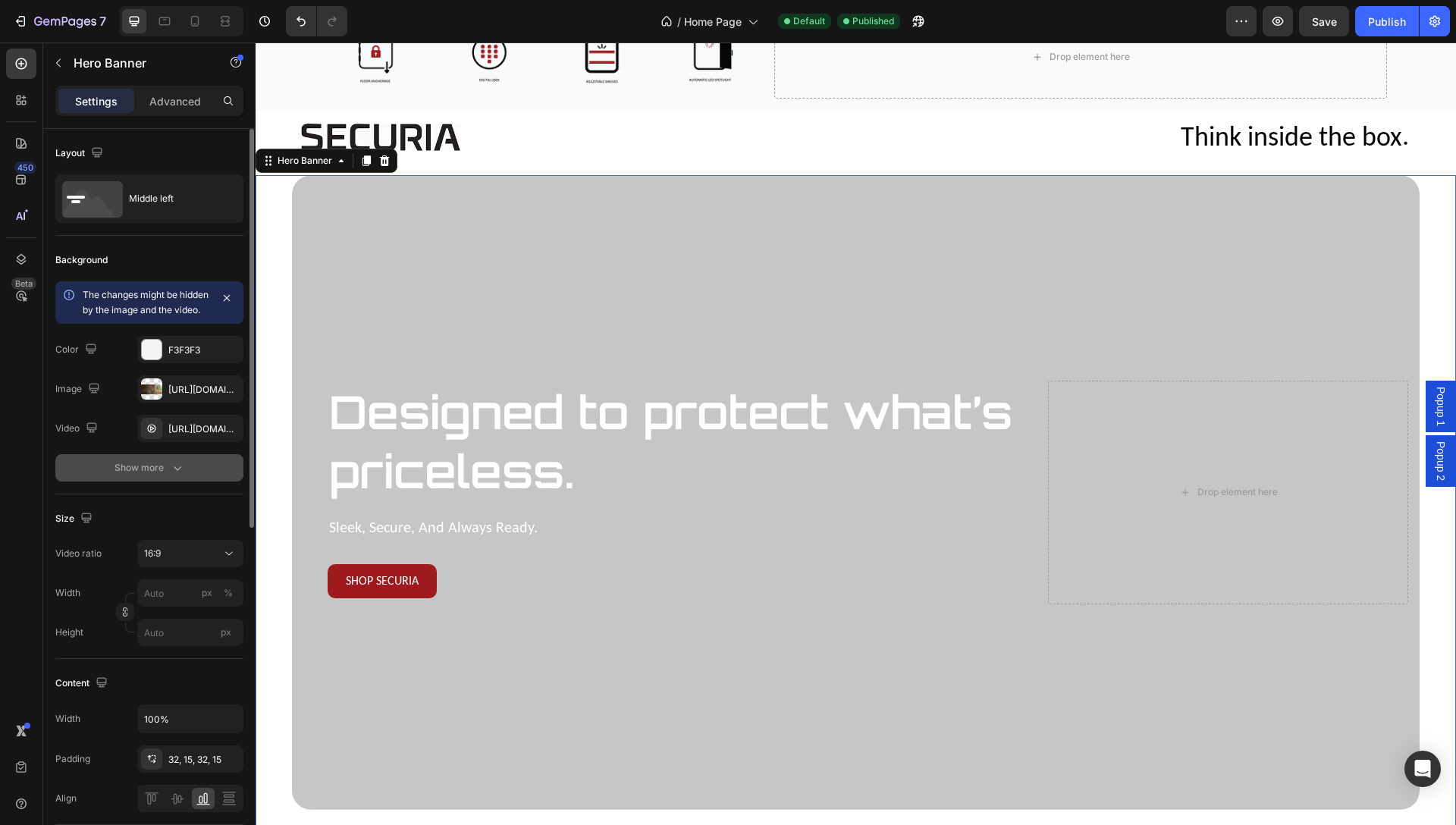
click at [167, 476] on div "Show more" at bounding box center [150, 468] width 71 height 15
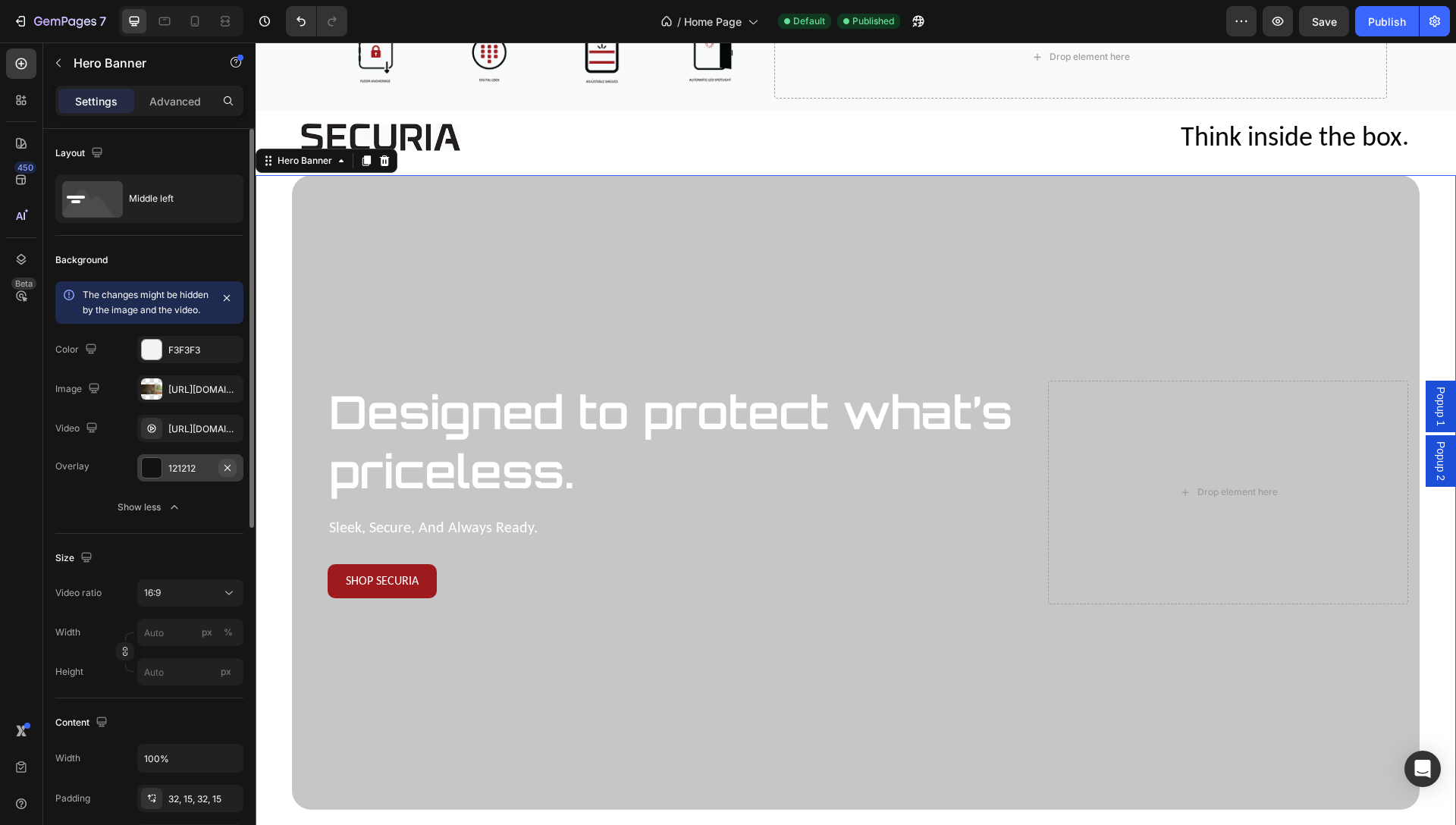
click at [232, 474] on icon "button" at bounding box center [228, 468] width 12 height 12
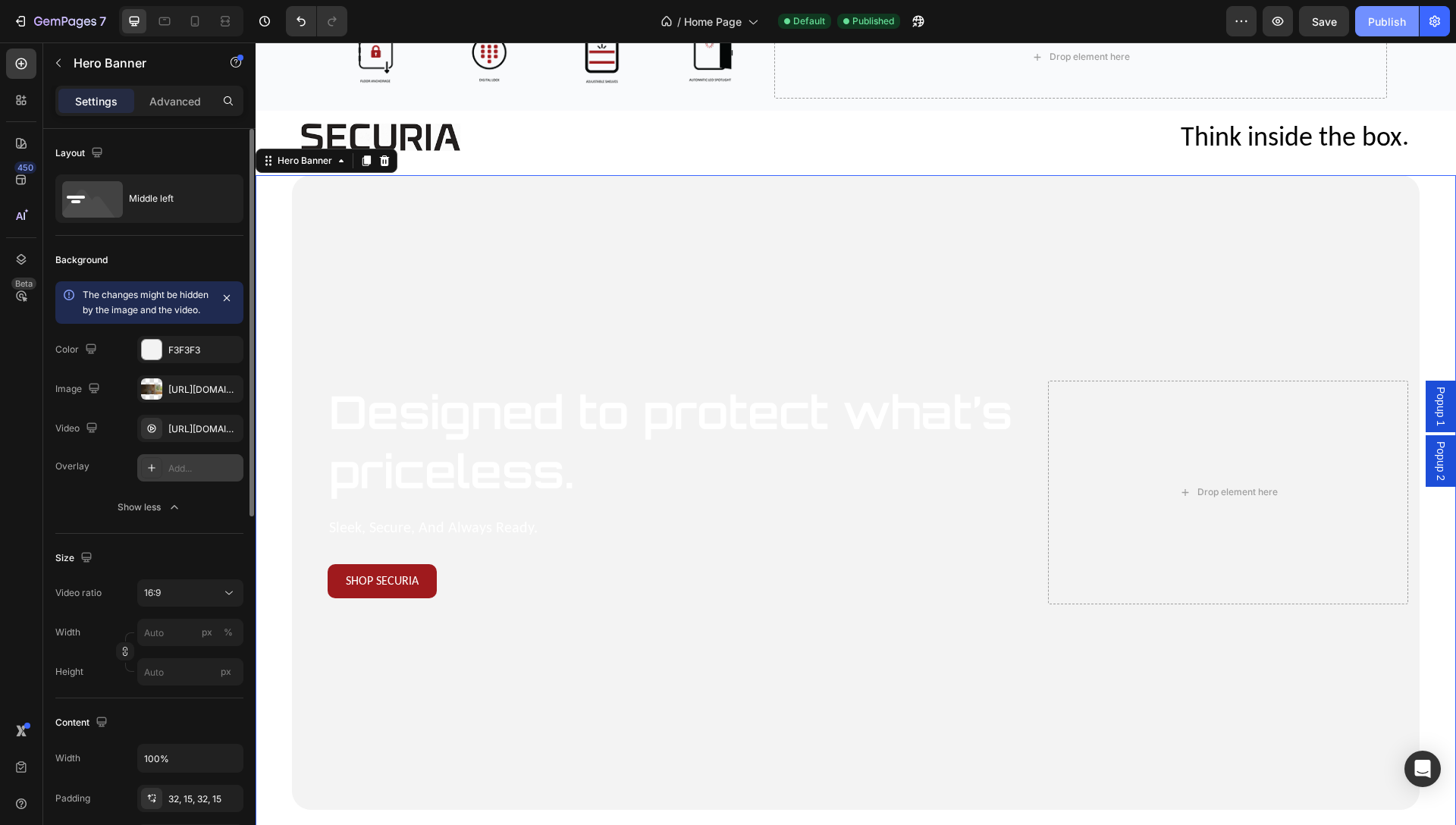
click at [1374, 22] on div "Publish" at bounding box center [1386, 21] width 38 height 16
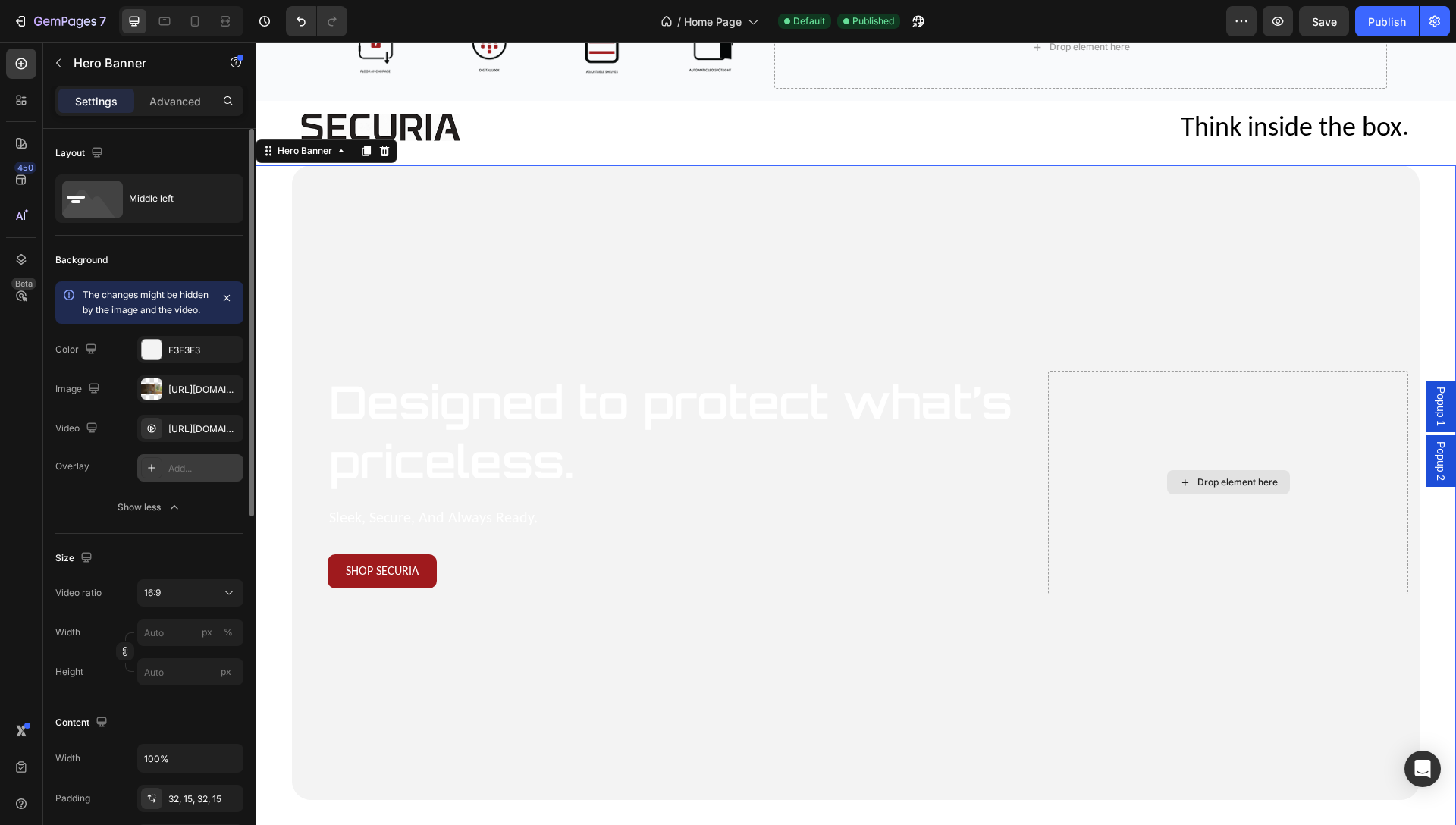
scroll to position [0, 0]
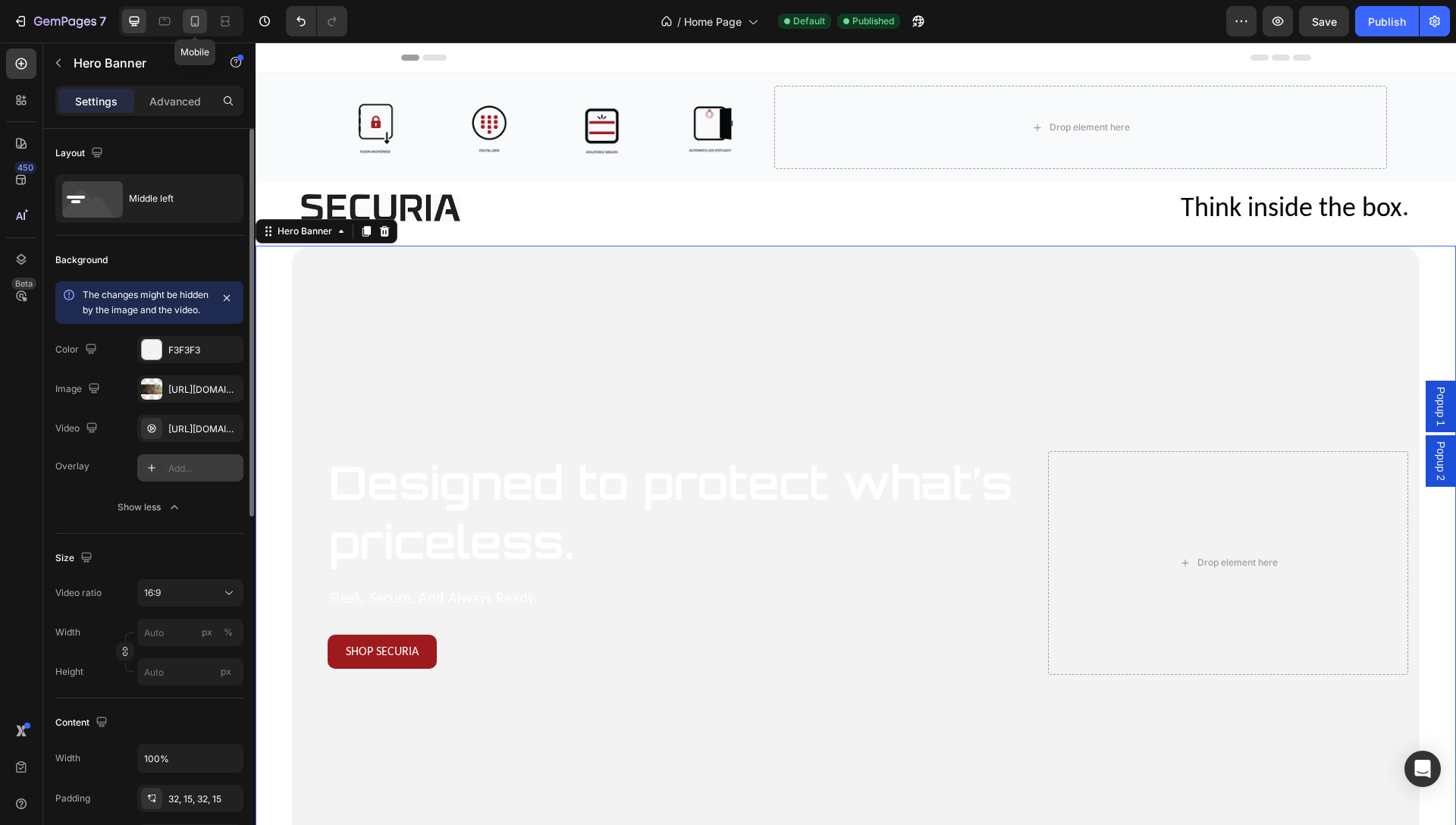
click at [195, 18] on icon at bounding box center [195, 21] width 15 height 15
type input "100"
type input "180"
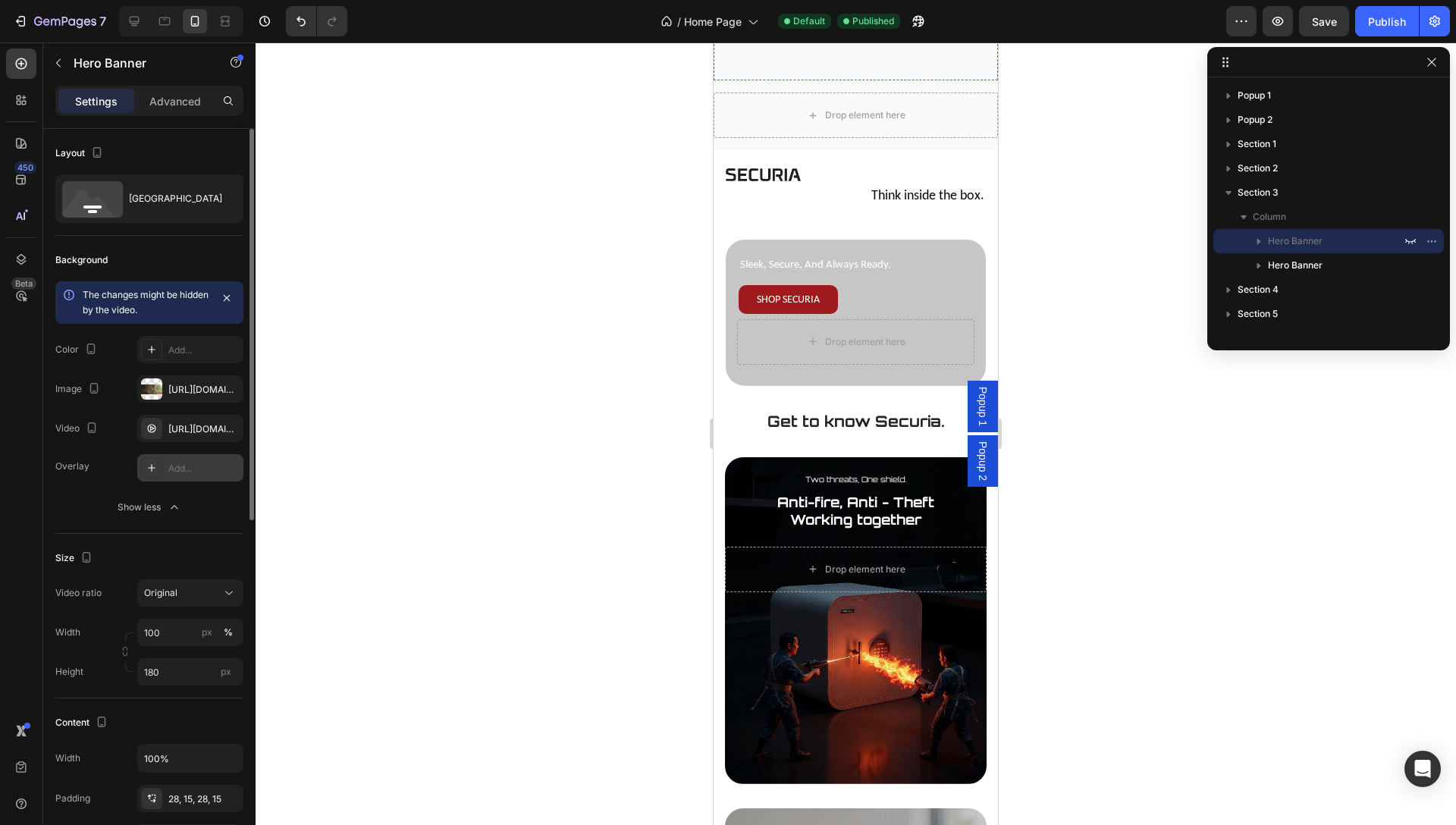
scroll to position [1017, 0]
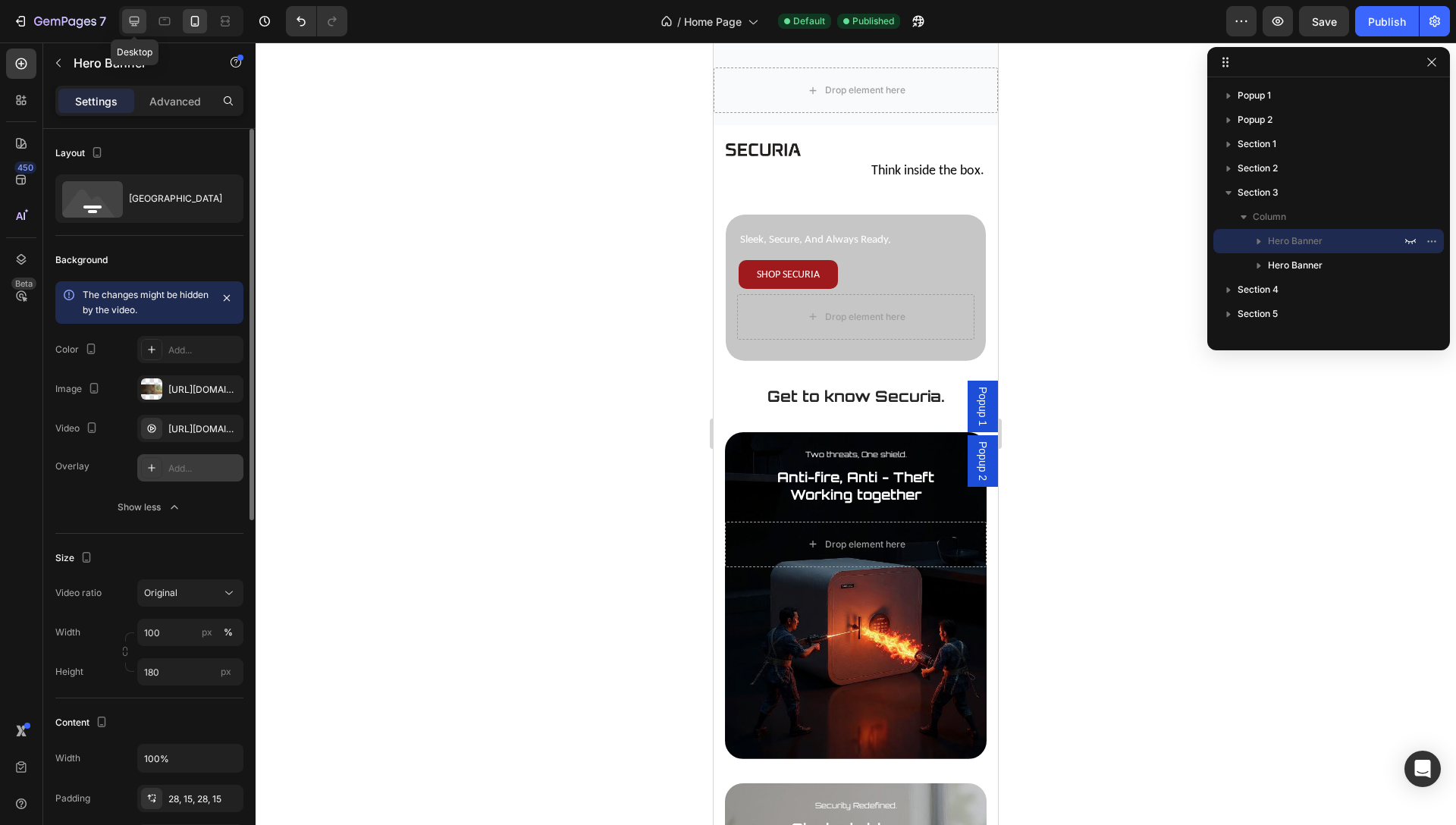
click at [139, 27] on icon at bounding box center [134, 21] width 15 height 15
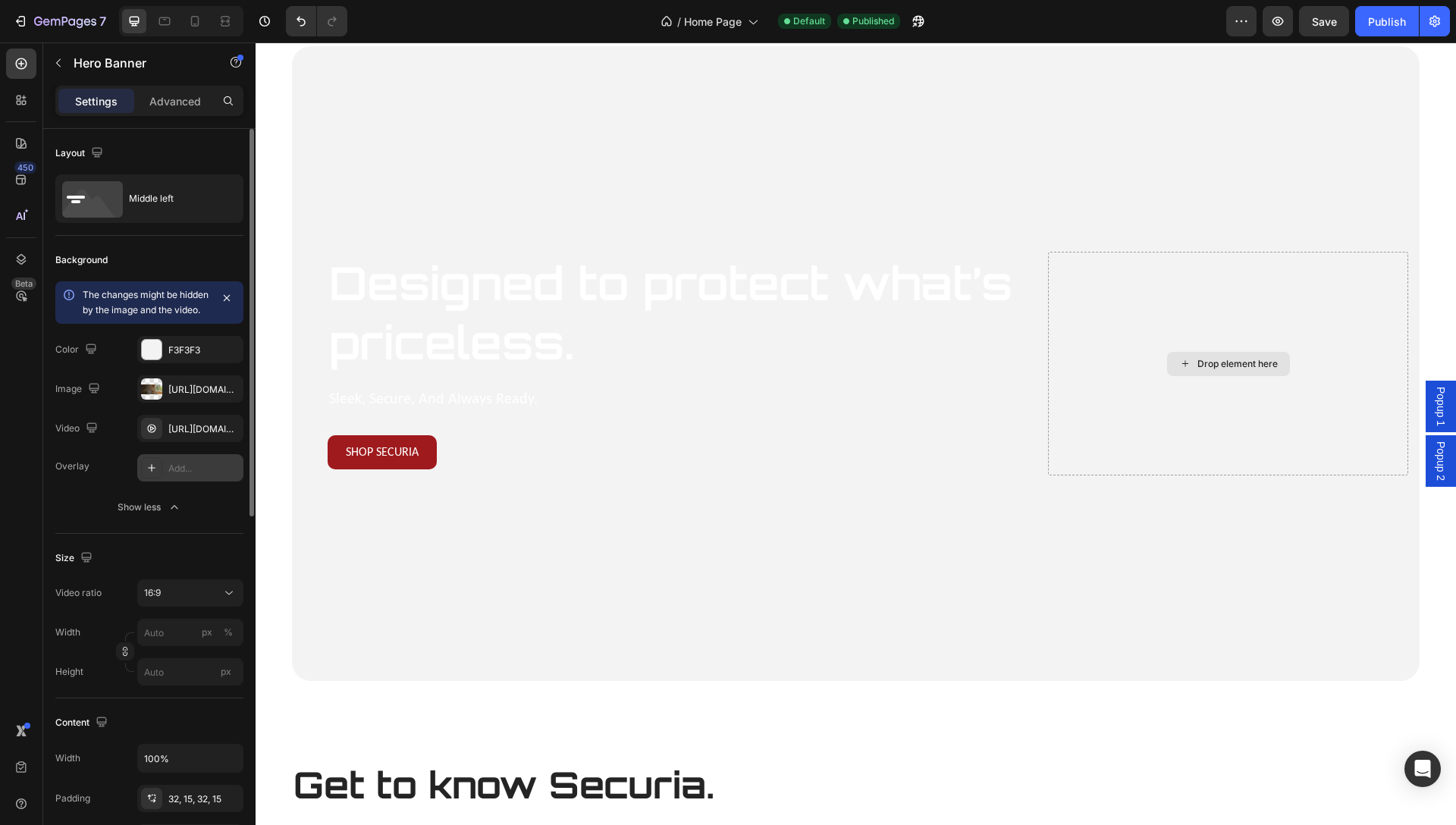
scroll to position [146, 0]
